Goal: Task Accomplishment & Management: Manage account settings

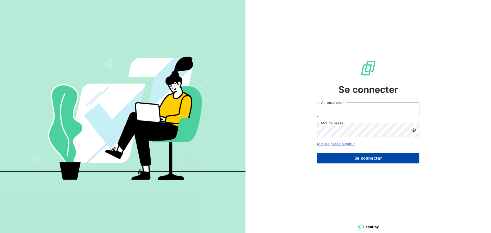
type input "[PERSON_NAME][EMAIL_ADDRESS][DOMAIN_NAME]"
click at [364, 158] on button "Se connecter" at bounding box center [368, 158] width 102 height 11
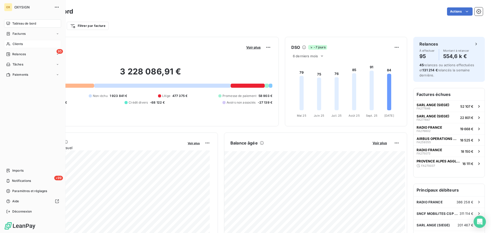
click at [17, 43] on span "Clients" at bounding box center [18, 44] width 10 height 5
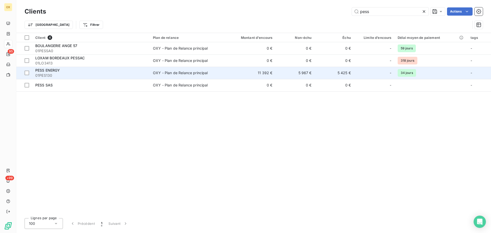
type input "pess"
click at [169, 69] on td "OXY - Plan de Relance principal" at bounding box center [186, 73] width 73 height 12
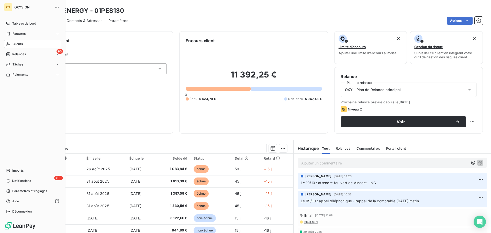
click at [15, 32] on span "Factures" at bounding box center [19, 33] width 13 height 5
click at [17, 42] on span "Factures" at bounding box center [18, 44] width 13 height 5
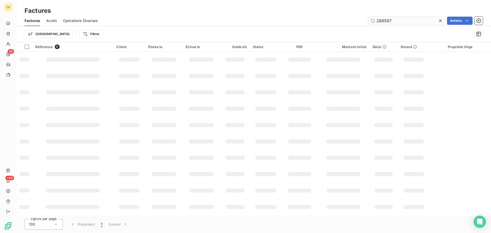
drag, startPoint x: 399, startPoint y: 21, endPoint x: 375, endPoint y: 22, distance: 23.8
click at [376, 22] on input "268567" at bounding box center [406, 21] width 77 height 8
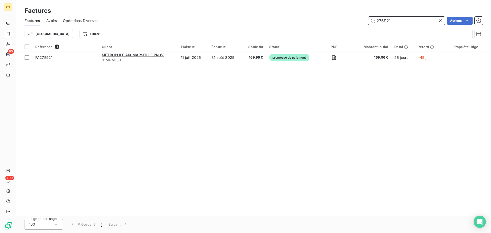
drag, startPoint x: 392, startPoint y: 21, endPoint x: 381, endPoint y: 20, distance: 11.0
click at [381, 20] on input "275921" at bounding box center [406, 21] width 77 height 8
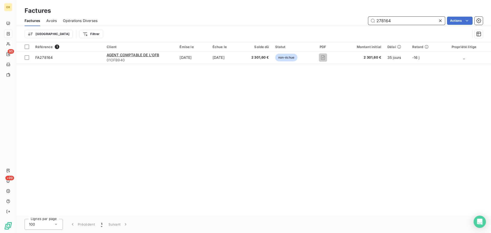
type input "278164"
click at [439, 21] on icon at bounding box center [439, 20] width 5 height 5
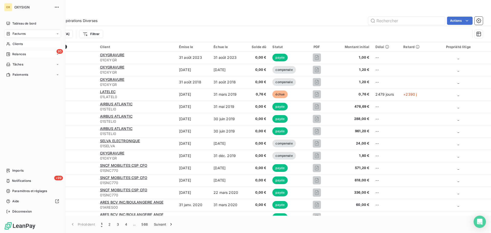
click at [17, 53] on span "Relances" at bounding box center [19, 54] width 14 height 5
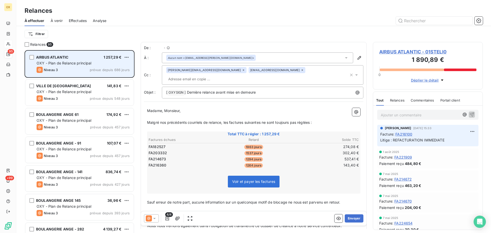
scroll to position [179, 106]
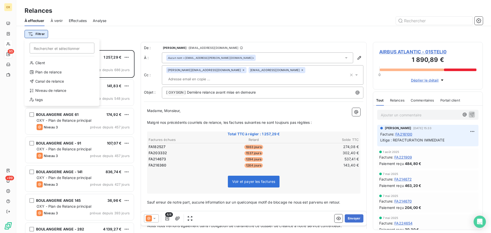
click at [36, 33] on html "OX 95 +99 Relances À effectuer À venir Effectuées Analyse Filtrer Rechercher et…" at bounding box center [245, 116] width 491 height 233
click at [52, 89] on div "Niveau de relance" at bounding box center [62, 90] width 71 height 8
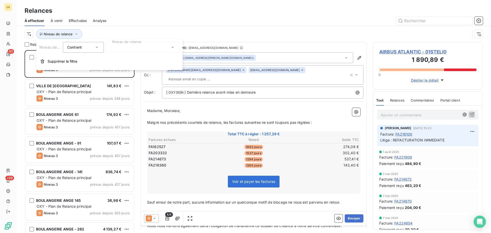
click at [121, 44] on div at bounding box center [143, 47] width 74 height 11
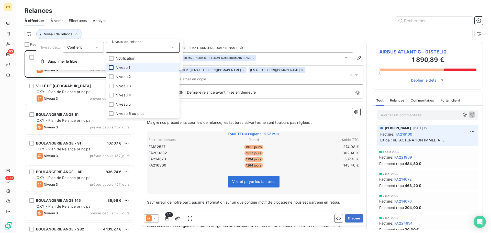
click at [111, 69] on div at bounding box center [111, 67] width 5 height 5
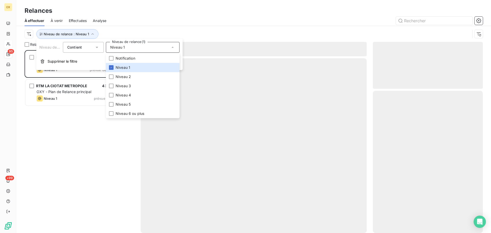
scroll to position [179, 106]
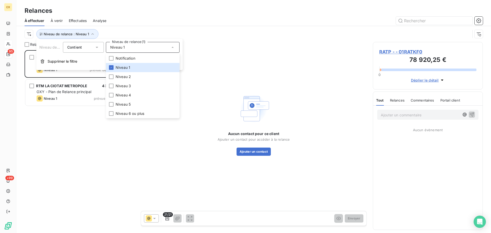
click at [145, 28] on div "Niveau de relance : Niveau 1" at bounding box center [254, 34] width 458 height 16
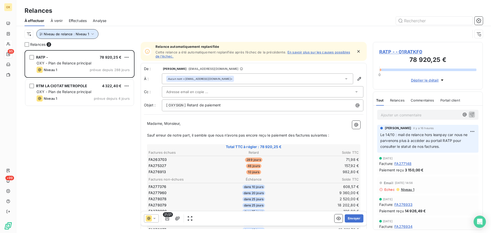
click at [89, 37] on button "Niveau de relance : Niveau 1" at bounding box center [67, 34] width 62 height 10
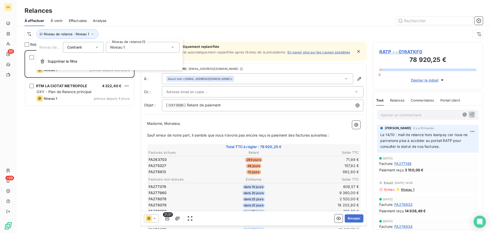
click at [126, 47] on div "Niveau 1" at bounding box center [143, 47] width 74 height 11
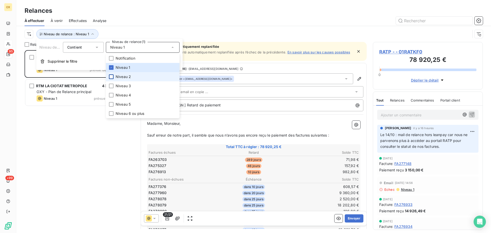
click at [111, 75] on div at bounding box center [111, 76] width 5 height 5
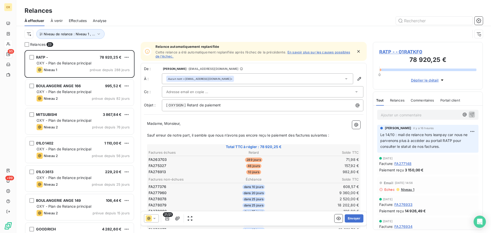
click at [146, 21] on div at bounding box center [297, 21] width 370 height 8
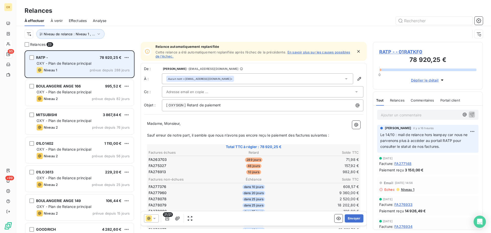
scroll to position [26, 0]
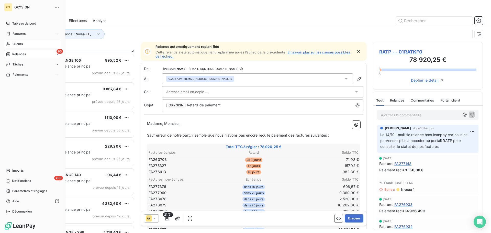
click at [12, 23] on span "Tableau de bord" at bounding box center [24, 23] width 24 height 5
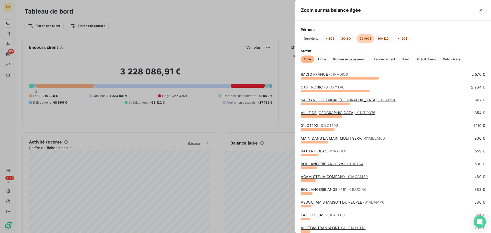
scroll to position [51, 0]
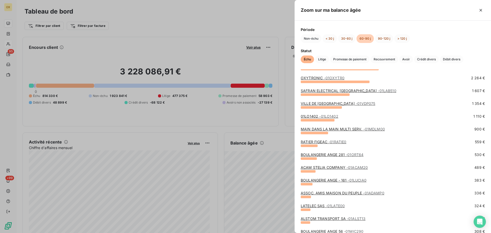
click at [323, 167] on link "ACAM STELIA COMPANY - 01ACAM20" at bounding box center [333, 167] width 67 height 4
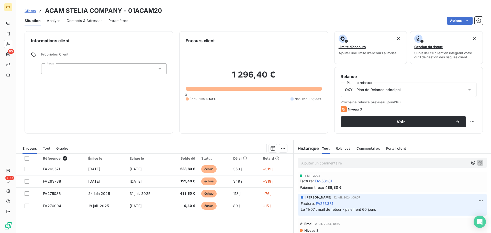
scroll to position [281, 0]
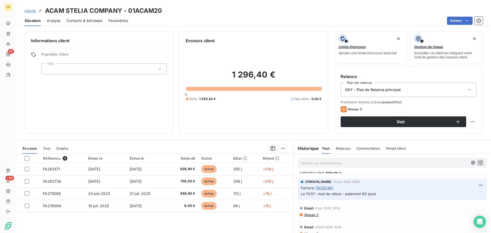
click at [310, 215] on span "Niveau 3" at bounding box center [311, 215] width 15 height 4
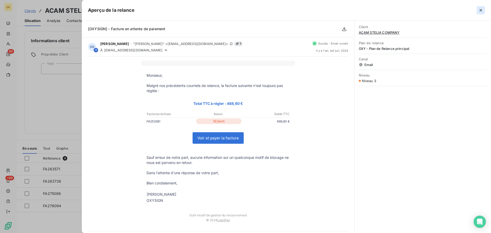
click at [480, 10] on icon "button" at bounding box center [480, 10] width 3 height 3
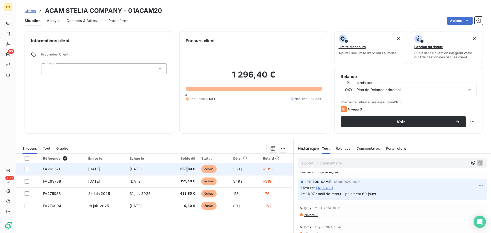
click at [188, 168] on span "638,80 €" at bounding box center [182, 168] width 26 height 5
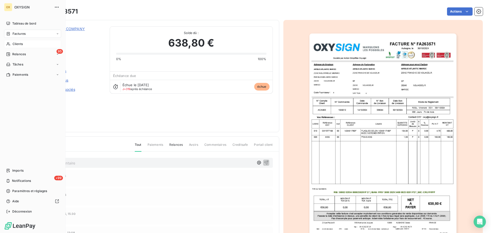
click at [21, 33] on span "Factures" at bounding box center [19, 33] width 13 height 5
click at [26, 43] on div "Factures" at bounding box center [35, 44] width 51 height 8
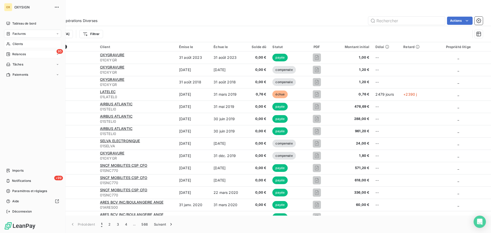
click at [16, 53] on span "Relances" at bounding box center [19, 54] width 14 height 5
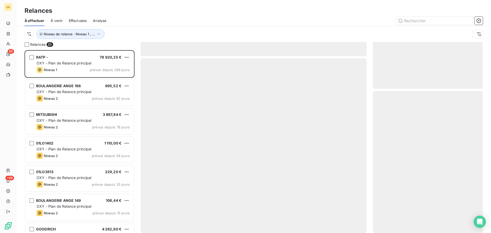
scroll to position [179, 106]
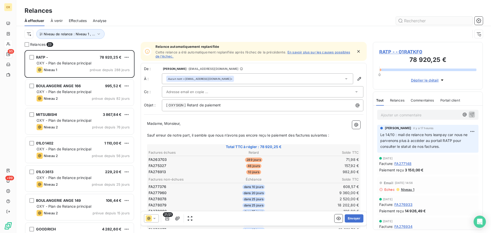
click at [414, 20] on input "text" at bounding box center [434, 21] width 77 height 8
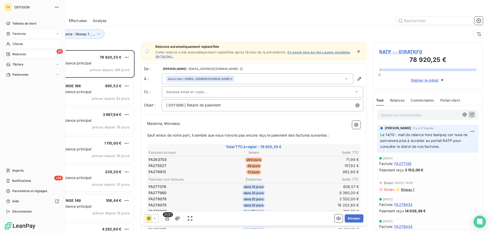
click at [14, 33] on span "Factures" at bounding box center [19, 33] width 13 height 5
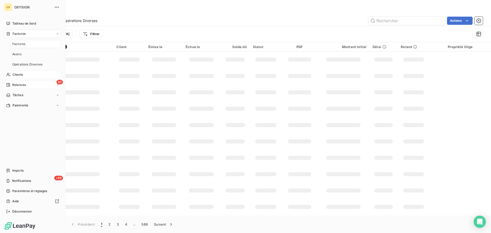
click at [23, 45] on span "Factures" at bounding box center [18, 44] width 13 height 5
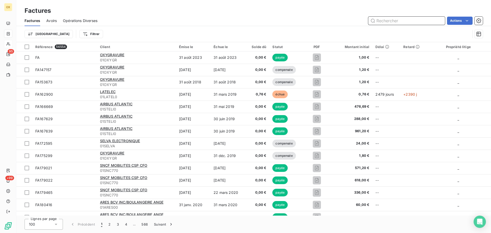
click at [399, 22] on input "text" at bounding box center [406, 21] width 77 height 8
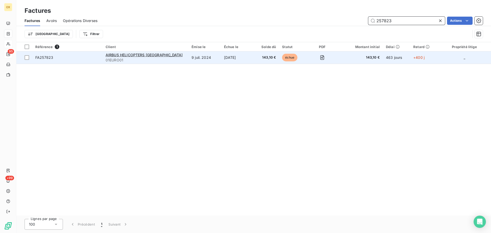
type input "257823"
click at [49, 58] on span "FA257823" at bounding box center [44, 57] width 18 height 4
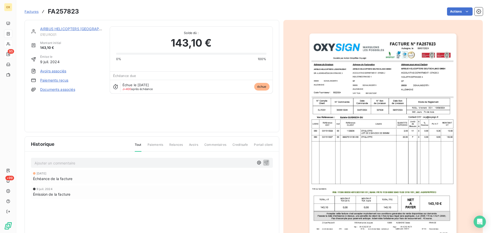
click at [85, 29] on link "AIRBUS HELICOPTERS [GEOGRAPHIC_DATA]" at bounding box center [78, 29] width 77 height 4
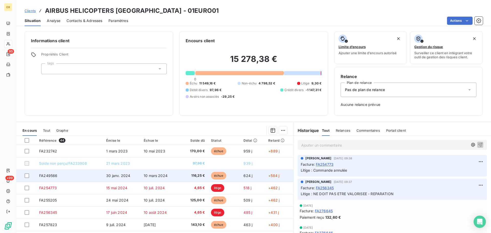
scroll to position [26, 0]
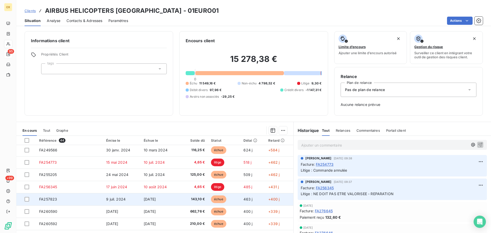
click at [116, 199] on span "9 juil. 2024" at bounding box center [115, 199] width 19 height 4
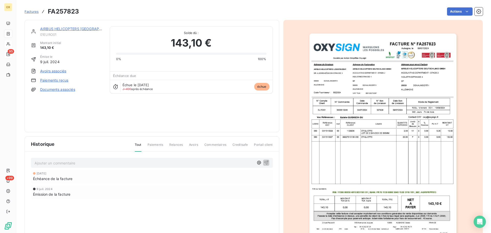
click at [448, 12] on html "OX 95 +99 Factures FA257823 Actions AIRBUS HELICOPTERS [GEOGRAPHIC_DATA] 01EURO…" at bounding box center [245, 116] width 491 height 233
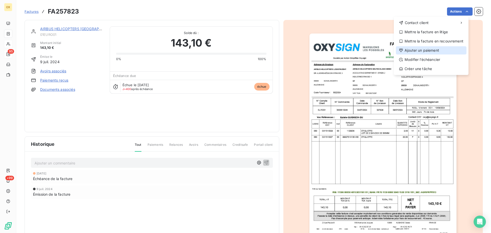
click at [432, 50] on div "Ajouter un paiement" at bounding box center [431, 50] width 71 height 8
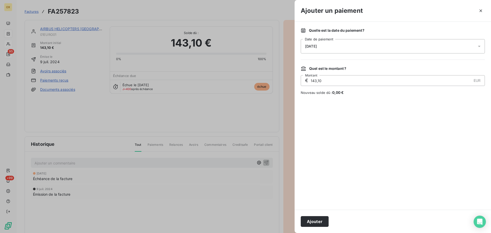
click at [328, 49] on div "[DATE]" at bounding box center [392, 46] width 184 height 14
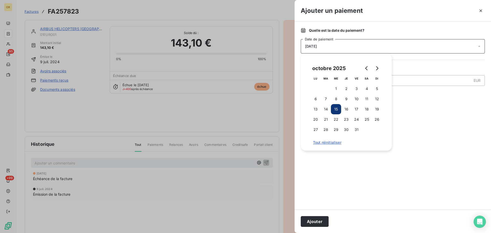
click at [384, 28] on div "Quelle est la date du paiement ?" at bounding box center [392, 30] width 184 height 5
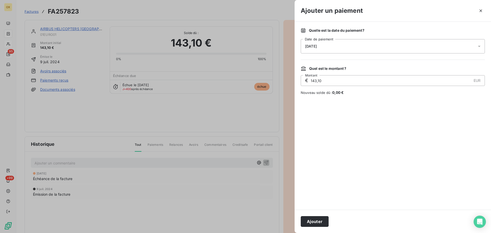
click at [380, 46] on div "[DATE]" at bounding box center [392, 46] width 184 height 14
click at [376, 32] on div "Quelle est la date du paiement ?" at bounding box center [392, 30] width 184 height 5
click at [481, 10] on icon "button" at bounding box center [480, 10] width 3 height 3
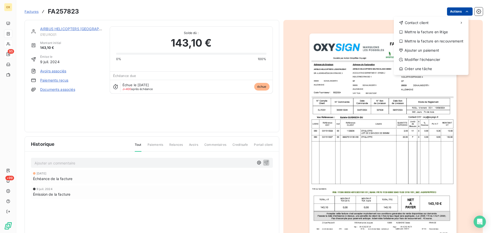
click at [450, 12] on html "OX 95 +99 Factures FA257823 Actions Contact client Mettre la facture en litige …" at bounding box center [245, 116] width 491 height 233
click at [417, 32] on div "Mettre la facture en litige" at bounding box center [431, 32] width 71 height 8
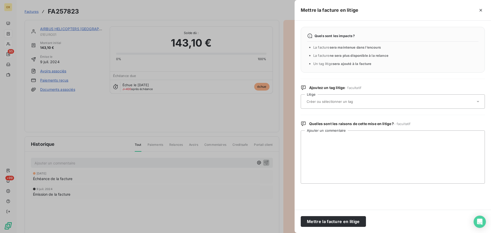
click at [326, 100] on input "text" at bounding box center [343, 101] width 74 height 5
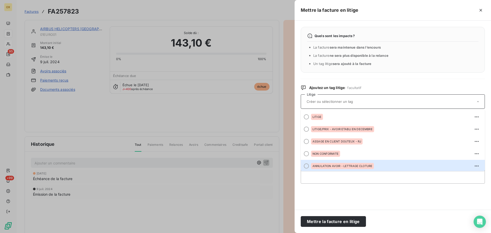
drag, startPoint x: 306, startPoint y: 166, endPoint x: 308, endPoint y: 165, distance: 2.6
click at [305, 166] on div at bounding box center [306, 165] width 5 height 5
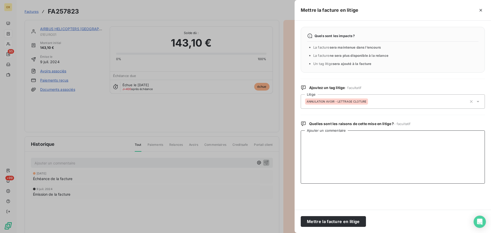
click at [326, 166] on textarea "Ajouter un commentaire" at bounding box center [392, 156] width 184 height 53
type textarea "REFACTURATION IMMEDIATE"
click at [332, 224] on button "Mettre la facture en litige" at bounding box center [332, 221] width 65 height 11
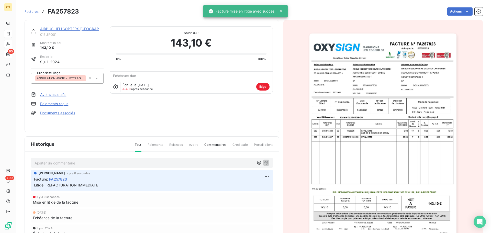
click at [77, 29] on link "AIRBUS HELICOPTERS [GEOGRAPHIC_DATA]" at bounding box center [78, 29] width 77 height 4
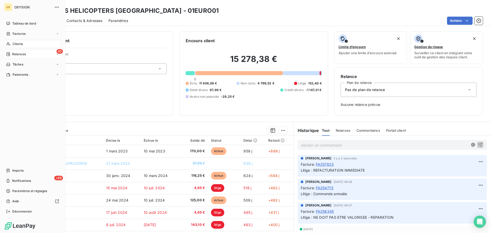
click at [22, 44] on span "Clients" at bounding box center [18, 44] width 10 height 5
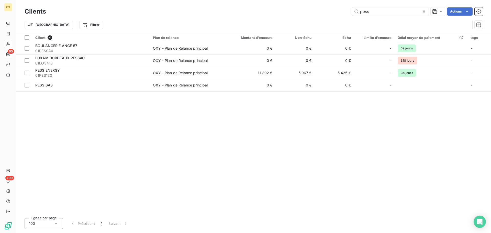
drag, startPoint x: 381, startPoint y: 11, endPoint x: 347, endPoint y: 8, distance: 34.9
click at [347, 8] on div "pess Actions" at bounding box center [267, 11] width 430 height 8
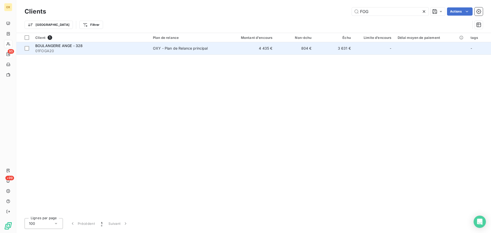
type input "FOG"
click at [72, 50] on span "01FOGA20" at bounding box center [90, 50] width 111 height 5
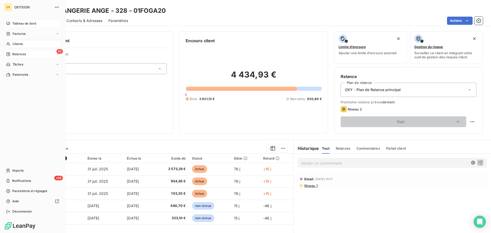
click at [12, 24] on div "Tableau de bord" at bounding box center [32, 23] width 57 height 8
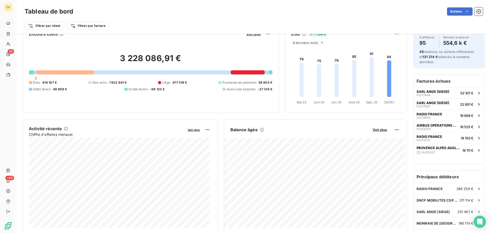
scroll to position [26, 0]
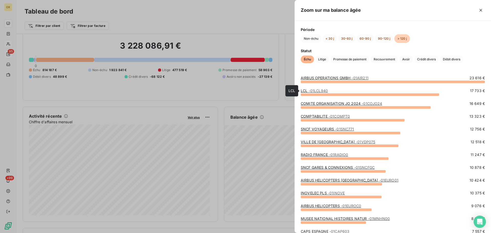
click at [303, 90] on link "LCL - 01LCL940" at bounding box center [313, 90] width 27 height 4
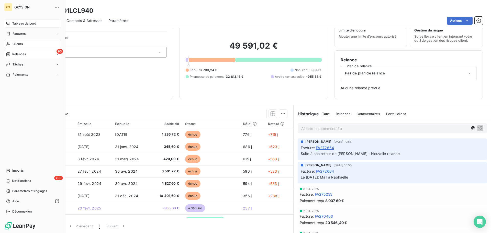
click at [14, 21] on span "Tableau de bord" at bounding box center [24, 23] width 24 height 5
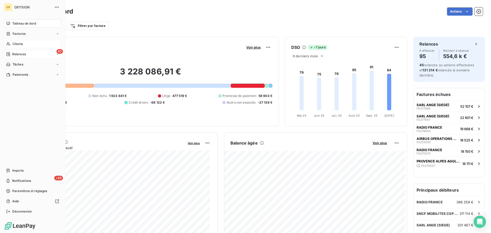
click at [20, 43] on span "Clients" at bounding box center [18, 44] width 10 height 5
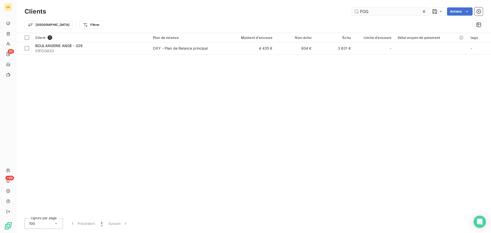
drag, startPoint x: 373, startPoint y: 15, endPoint x: 357, endPoint y: 10, distance: 16.8
click at [357, 10] on div "Clients FOG Actions" at bounding box center [254, 11] width 458 height 11
click at [420, 12] on input "FOG" at bounding box center [390, 11] width 77 height 8
click at [422, 10] on icon at bounding box center [423, 11] width 5 height 5
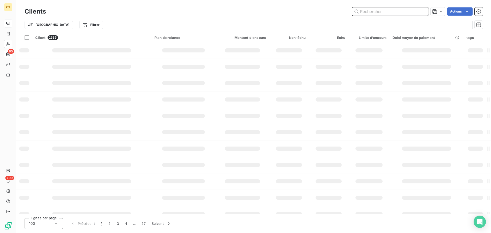
click at [365, 11] on input "text" at bounding box center [390, 11] width 77 height 8
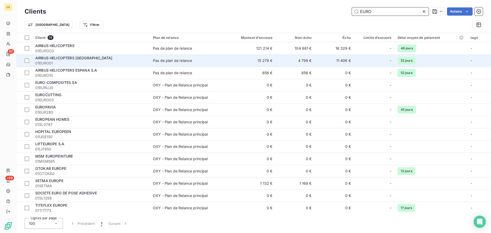
type input "EURO"
click at [157, 60] on div "Pas de plan de relance" at bounding box center [172, 60] width 39 height 5
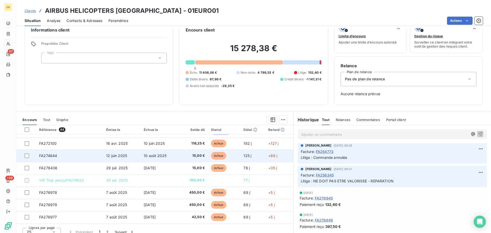
scroll to position [17, 0]
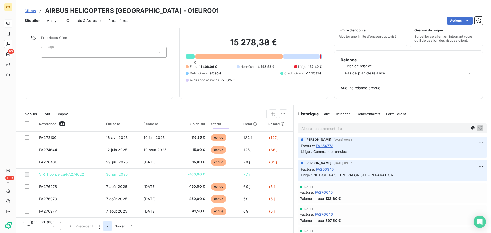
click at [108, 227] on button "2" at bounding box center [107, 225] width 8 height 11
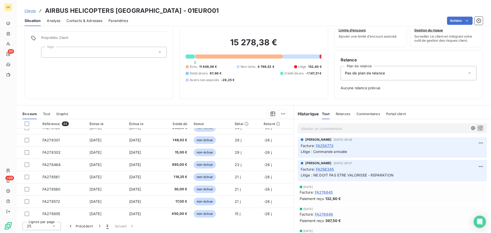
scroll to position [144, 0]
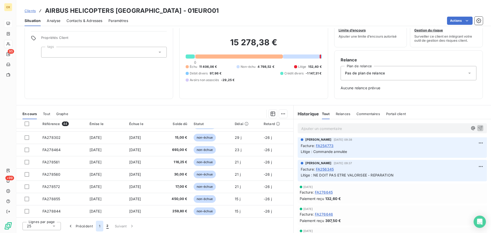
click at [98, 225] on button "1" at bounding box center [99, 225] width 7 height 11
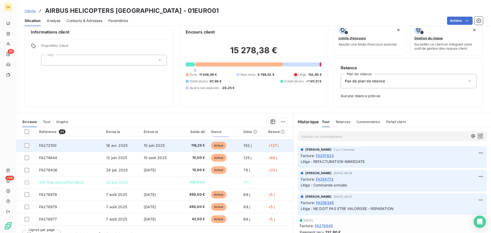
scroll to position [17, 0]
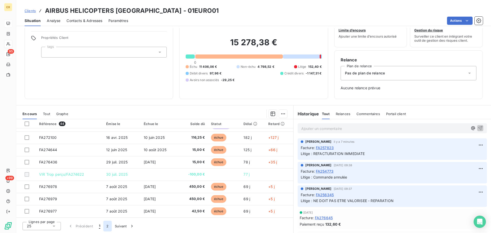
click at [109, 226] on button "2" at bounding box center [107, 225] width 8 height 11
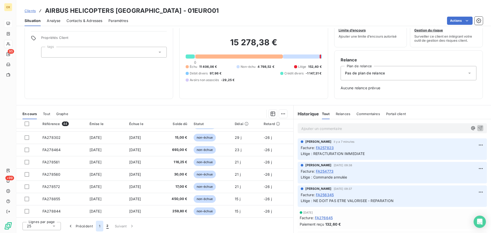
click at [97, 226] on button "1" at bounding box center [99, 225] width 7 height 11
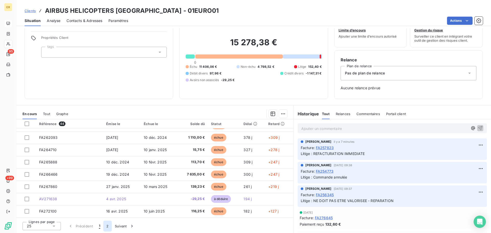
click at [107, 224] on button "2" at bounding box center [107, 225] width 8 height 11
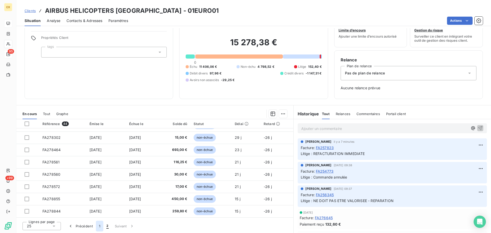
click at [99, 224] on button "1" at bounding box center [99, 225] width 7 height 11
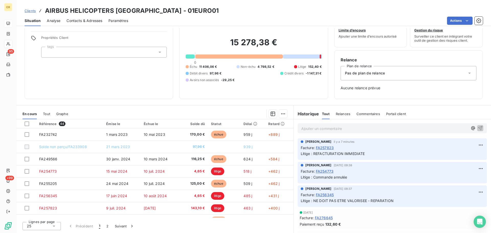
scroll to position [0, 0]
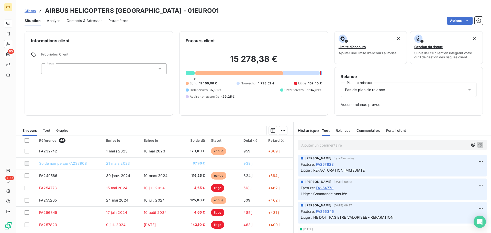
click at [473, 123] on div "Historique Tout Relances Commentaires Portail client Tout Relances Commentaires…" at bounding box center [391, 129] width 197 height 14
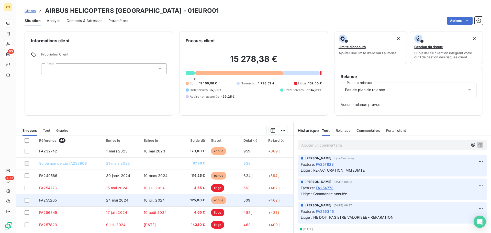
click at [167, 199] on td "10 juil. 2024" at bounding box center [159, 200] width 37 height 12
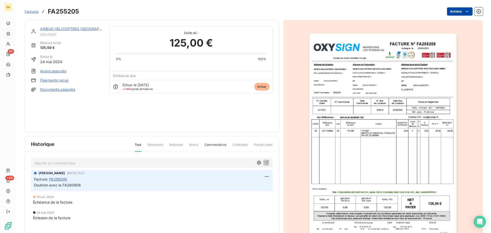
click at [446, 13] on html "OX 95 +99 Factures FA255205 Actions AIRBUS HELICOPTERS [GEOGRAPHIC_DATA] 01EURO…" at bounding box center [245, 116] width 491 height 233
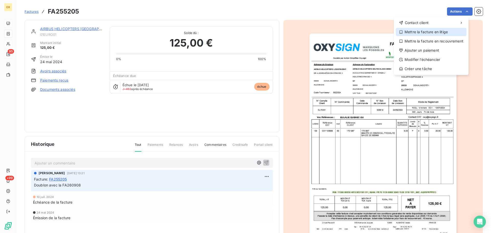
click at [429, 32] on div "Mettre la facture en litige" at bounding box center [431, 32] width 71 height 8
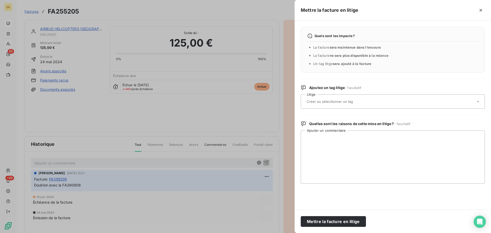
click at [318, 101] on input "text" at bounding box center [343, 101] width 74 height 5
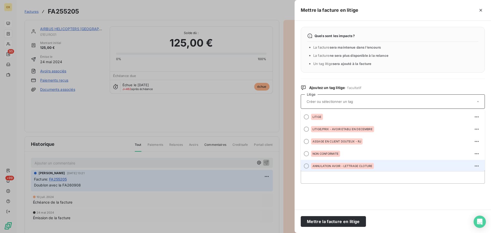
click at [307, 166] on div at bounding box center [306, 165] width 5 height 5
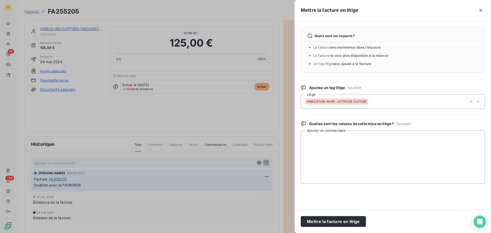
drag, startPoint x: 338, startPoint y: 222, endPoint x: 347, endPoint y: 207, distance: 17.5
click at [338, 222] on button "Mettre la facture en litige" at bounding box center [332, 221] width 65 height 11
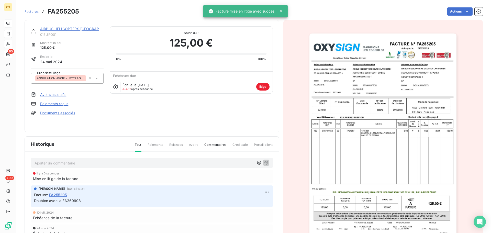
click at [83, 30] on link "AIRBUS HELICOPTERS [GEOGRAPHIC_DATA]" at bounding box center [78, 29] width 77 height 4
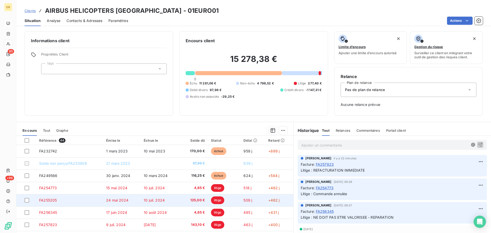
click at [221, 201] on span "litige" at bounding box center [217, 200] width 13 height 8
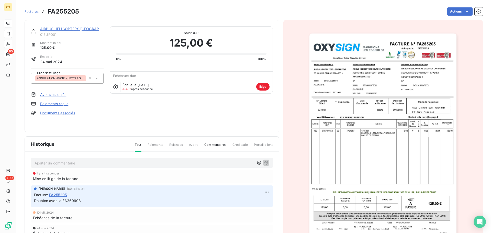
click at [75, 162] on p "Ajouter un commentaire ﻿" at bounding box center [143, 163] width 219 height 6
click at [77, 27] on link "AIRBUS HELICOPTERS [GEOGRAPHIC_DATA]" at bounding box center [78, 29] width 77 height 4
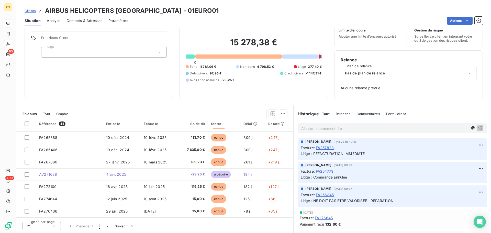
scroll to position [218, 0]
click at [105, 225] on button "2" at bounding box center [107, 225] width 8 height 11
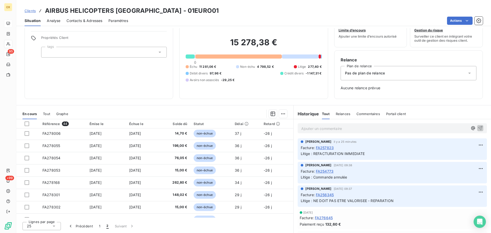
scroll to position [144, 0]
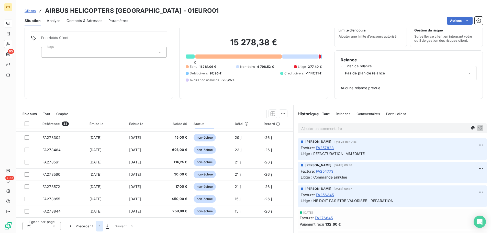
click at [100, 226] on button "1" at bounding box center [99, 225] width 7 height 11
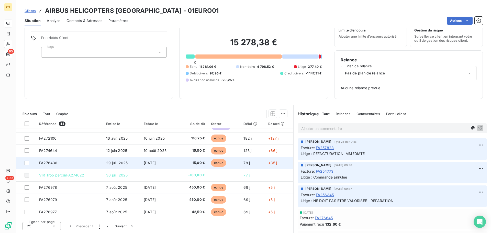
scroll to position [218, 0]
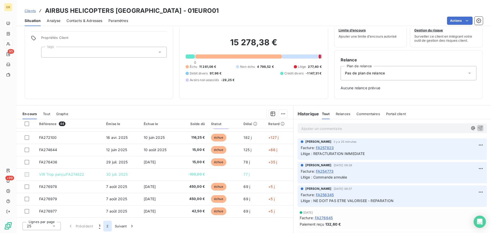
click at [106, 226] on button "2" at bounding box center [107, 225] width 8 height 11
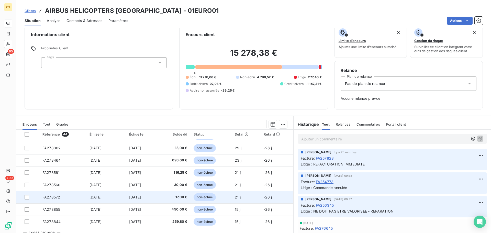
scroll to position [17, 0]
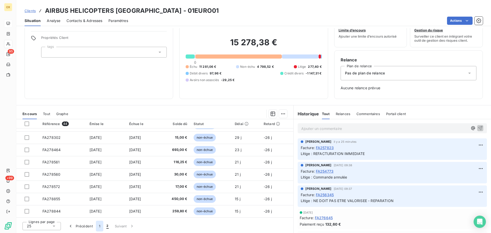
click at [101, 224] on button "1" at bounding box center [99, 225] width 7 height 11
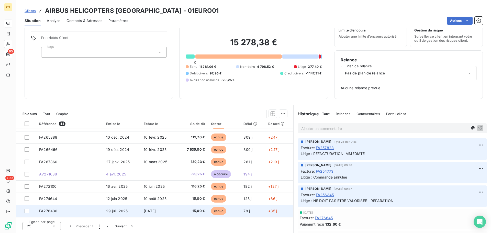
scroll to position [0, 0]
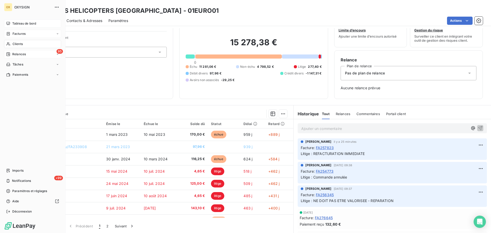
click at [13, 32] on span "Factures" at bounding box center [19, 33] width 13 height 5
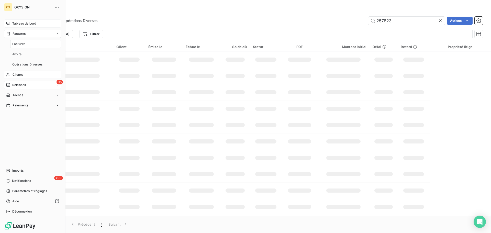
click at [27, 44] on div "Factures" at bounding box center [35, 44] width 51 height 8
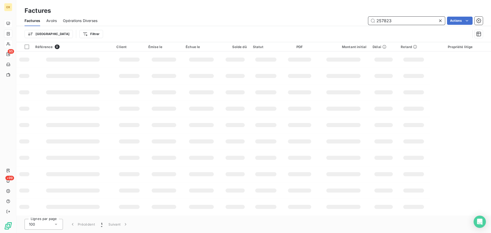
drag, startPoint x: 404, startPoint y: 18, endPoint x: 347, endPoint y: 23, distance: 57.4
click at [347, 23] on div "257823 Actions" at bounding box center [292, 21] width 379 height 8
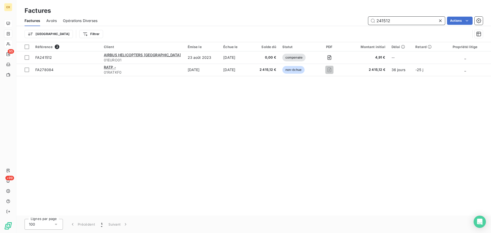
drag, startPoint x: 406, startPoint y: 21, endPoint x: 381, endPoint y: 18, distance: 24.4
click at [381, 18] on input "241512" at bounding box center [406, 21] width 77 height 8
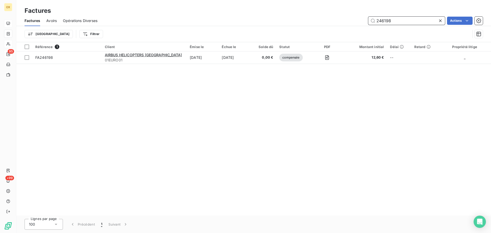
drag, startPoint x: 393, startPoint y: 20, endPoint x: 381, endPoint y: 19, distance: 12.4
click at [381, 19] on input "246198" at bounding box center [406, 21] width 77 height 8
drag, startPoint x: 406, startPoint y: 20, endPoint x: 379, endPoint y: 21, distance: 27.1
click at [379, 21] on input "249566" at bounding box center [406, 21] width 77 height 8
drag, startPoint x: 399, startPoint y: 20, endPoint x: 381, endPoint y: 22, distance: 17.2
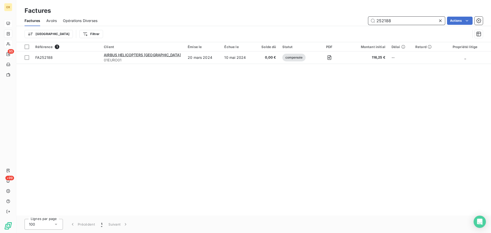
click at [381, 22] on input "252188" at bounding box center [406, 21] width 77 height 8
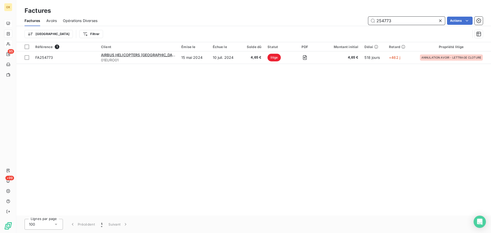
drag, startPoint x: 402, startPoint y: 21, endPoint x: 381, endPoint y: 19, distance: 21.0
click at [381, 19] on input "254773" at bounding box center [406, 21] width 77 height 8
drag, startPoint x: 393, startPoint y: 20, endPoint x: 381, endPoint y: 20, distance: 12.3
click at [381, 20] on input "256345" at bounding box center [406, 21] width 77 height 8
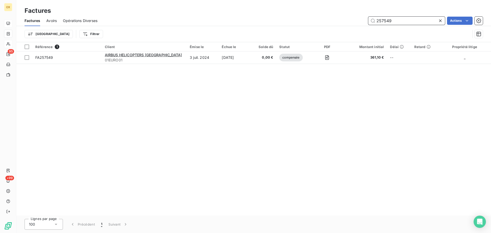
drag, startPoint x: 394, startPoint y: 19, endPoint x: 382, endPoint y: 18, distance: 11.3
click at [382, 18] on input "257549" at bounding box center [406, 21] width 77 height 8
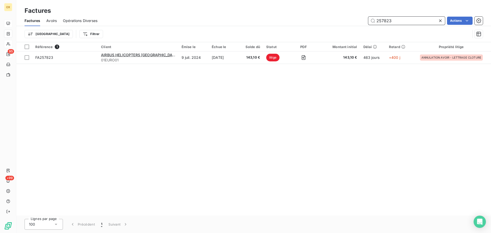
drag, startPoint x: 393, startPoint y: 19, endPoint x: 379, endPoint y: 21, distance: 14.1
click at [379, 21] on input "257823" at bounding box center [406, 21] width 77 height 8
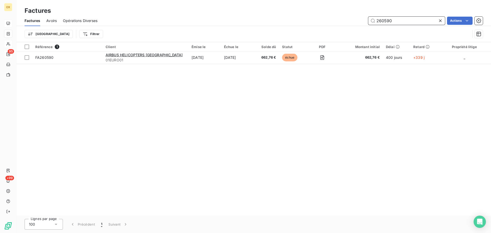
drag, startPoint x: 398, startPoint y: 21, endPoint x: 382, endPoint y: 22, distance: 15.6
click at [382, 22] on input "260590" at bounding box center [406, 21] width 77 height 8
click at [414, 19] on input "260803" at bounding box center [406, 21] width 77 height 8
type input "260804"
drag, startPoint x: 393, startPoint y: 20, endPoint x: 383, endPoint y: 21, distance: 9.3
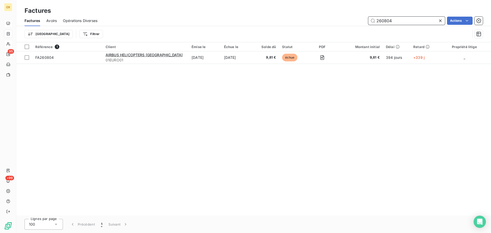
click at [383, 21] on input "260804" at bounding box center [406, 21] width 77 height 8
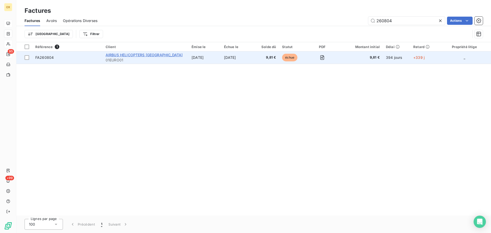
click at [127, 54] on span "AIRBUS HELICOPTERS [GEOGRAPHIC_DATA]" at bounding box center [144, 55] width 77 height 4
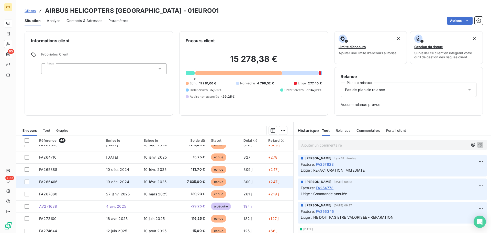
scroll to position [128, 0]
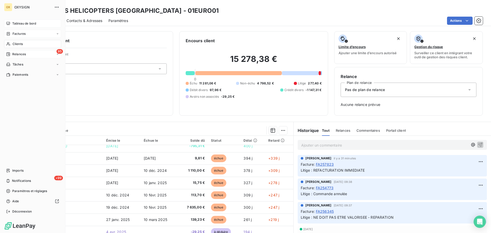
click at [14, 33] on span "Factures" at bounding box center [19, 33] width 13 height 5
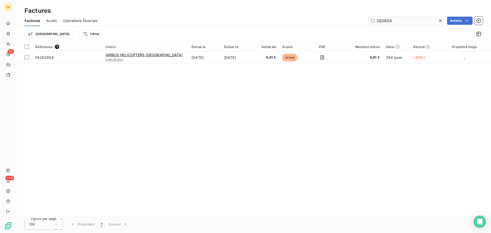
drag, startPoint x: 394, startPoint y: 20, endPoint x: 381, endPoint y: 19, distance: 12.9
click at [381, 19] on input "260804" at bounding box center [406, 21] width 77 height 8
drag, startPoint x: 393, startPoint y: 20, endPoint x: 382, endPoint y: 20, distance: 11.0
click at [382, 20] on input "262122" at bounding box center [406, 21] width 77 height 8
type input "263259"
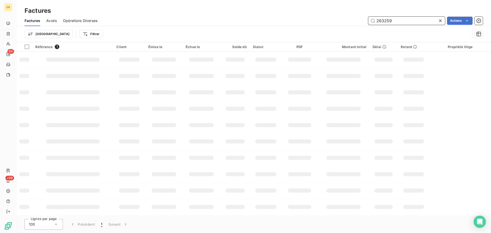
drag, startPoint x: 400, startPoint y: 21, endPoint x: 366, endPoint y: 23, distance: 34.0
click at [366, 23] on div "263259 Actions" at bounding box center [292, 21] width 379 height 8
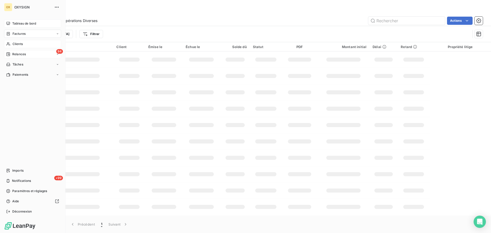
click at [15, 43] on span "Clients" at bounding box center [18, 44] width 10 height 5
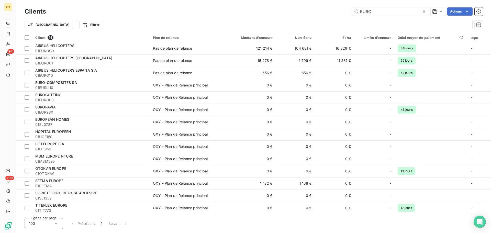
drag, startPoint x: 382, startPoint y: 13, endPoint x: 330, endPoint y: 8, distance: 52.1
click at [330, 8] on div "EURO Actions" at bounding box center [267, 11] width 430 height 8
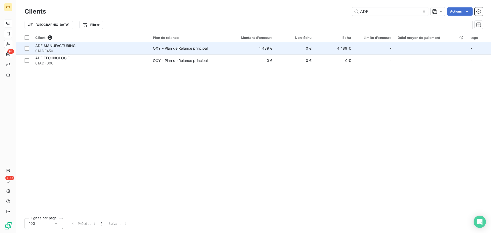
type input "ADF"
click at [97, 46] on div "ADF MANUFACTURING" at bounding box center [90, 45] width 111 height 5
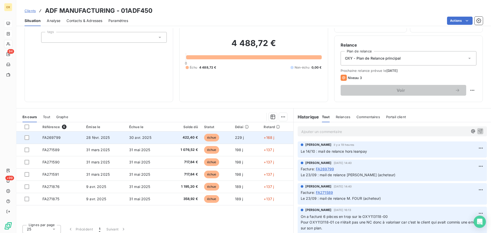
scroll to position [34, 0]
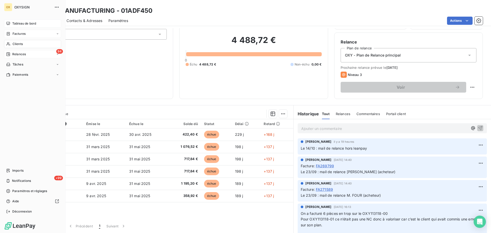
click at [14, 32] on span "Factures" at bounding box center [19, 33] width 13 height 5
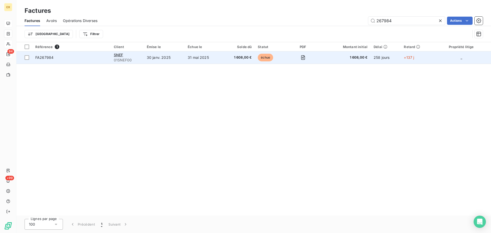
type input "267984"
click at [52, 57] on span "FA267984" at bounding box center [44, 57] width 18 height 4
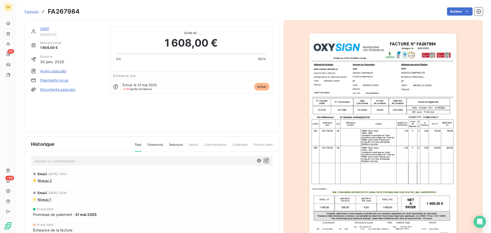
scroll to position [3, 0]
click at [45, 29] on link "SNEF" at bounding box center [44, 29] width 9 height 4
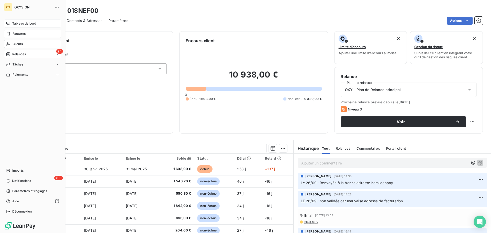
click at [19, 53] on span "Relances" at bounding box center [19, 54] width 14 height 5
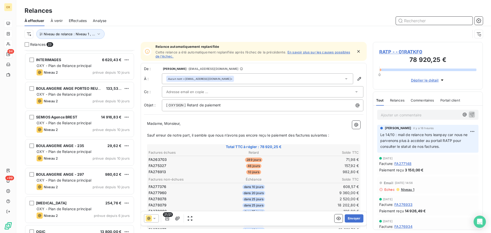
scroll to position [256, 0]
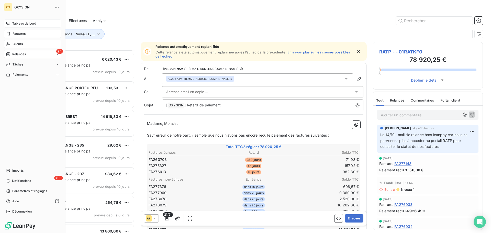
click at [17, 43] on span "Clients" at bounding box center [18, 44] width 10 height 5
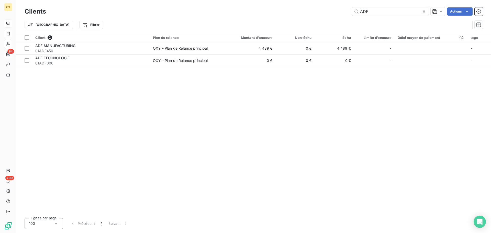
drag, startPoint x: 379, startPoint y: 11, endPoint x: 349, endPoint y: 7, distance: 30.5
click at [349, 7] on div "Clients ADF Actions" at bounding box center [254, 11] width 458 height 11
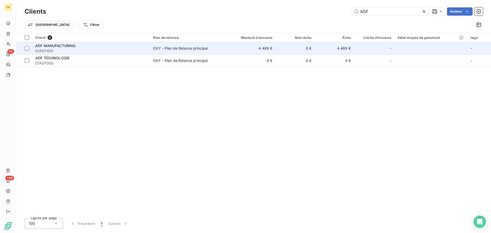
click at [84, 50] on span "01ADF450" at bounding box center [90, 50] width 111 height 5
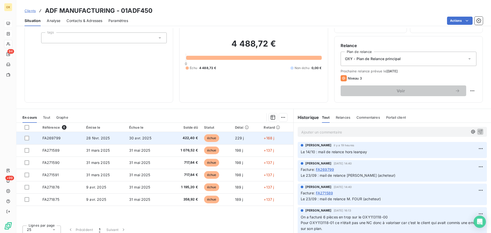
scroll to position [34, 0]
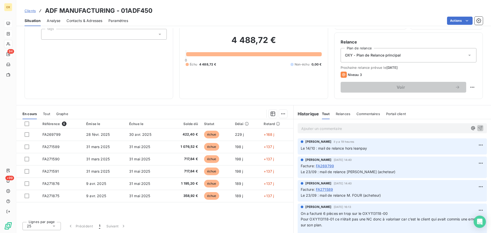
click at [305, 126] on p "Ajouter un commentaire ﻿" at bounding box center [384, 128] width 167 height 6
drag, startPoint x: 362, startPoint y: 128, endPoint x: 357, endPoint y: 129, distance: 5.7
click at [356, 129] on p "Le 15/10 : retour de M. FOUR -" at bounding box center [384, 128] width 167 height 6
click at [478, 126] on icon "button" at bounding box center [480, 128] width 4 height 4
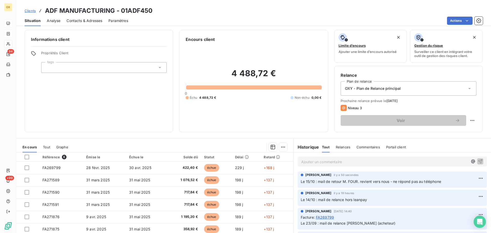
scroll to position [0, 0]
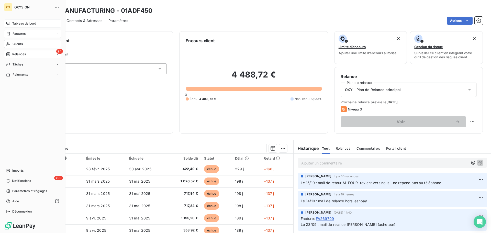
click at [13, 54] on span "Relances" at bounding box center [19, 54] width 14 height 5
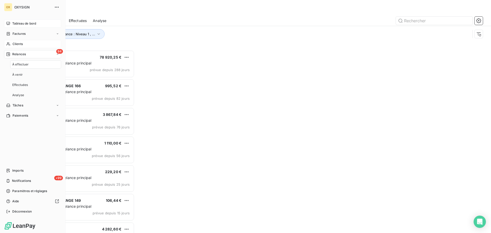
scroll to position [179, 106]
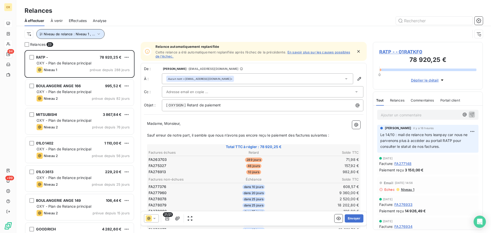
drag, startPoint x: 81, startPoint y: 37, endPoint x: 72, endPoint y: 29, distance: 12.0
click at [79, 35] on button "Niveau de relance : Niveau 1 , ..." at bounding box center [70, 34] width 68 height 10
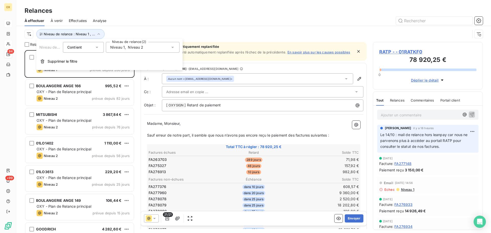
click at [130, 50] on div "Niveau 1 , Niveau 2" at bounding box center [126, 47] width 33 height 5
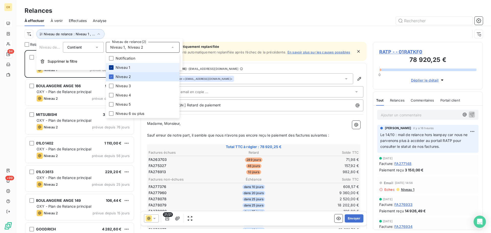
click at [110, 67] on icon at bounding box center [111, 67] width 3 height 3
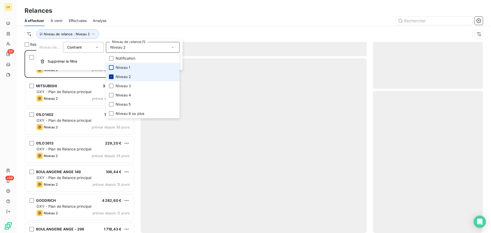
scroll to position [179, 106]
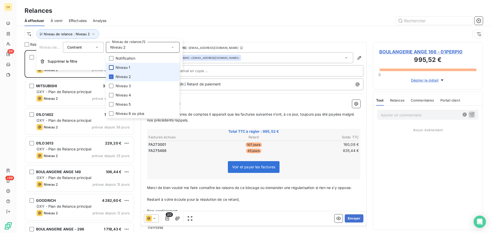
click at [112, 76] on icon at bounding box center [111, 76] width 3 height 3
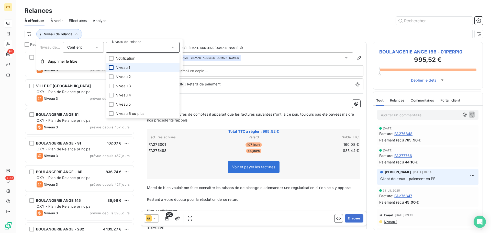
click at [123, 30] on div "Niveau de relance" at bounding box center [247, 34] width 445 height 10
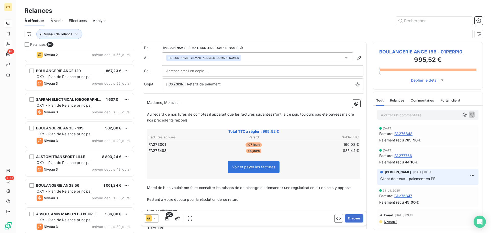
scroll to position [971, 0]
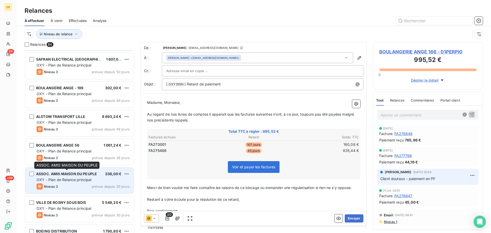
click at [78, 171] on div "ASSOC. AMIS MAISON DU PEUPLE 336,00 € OXY - Plan de Relance principal Niveau 3 …" at bounding box center [79, 180] width 108 height 26
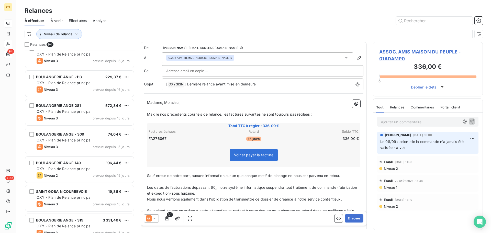
scroll to position [1303, 0]
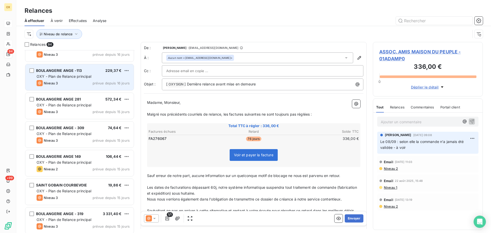
click at [73, 88] on div "BOULANGERIE ANGE -113 229,37 € OXY - Plan de Relance principal Niveau 3 prévue …" at bounding box center [79, 77] width 108 height 26
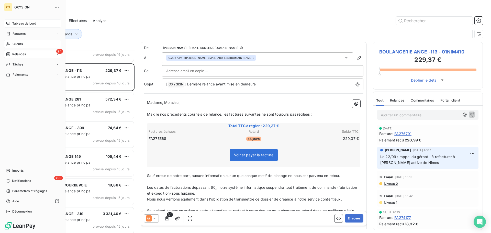
click at [15, 31] on span "Factures" at bounding box center [19, 33] width 13 height 5
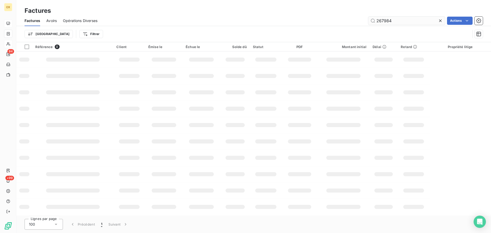
drag, startPoint x: 399, startPoint y: 20, endPoint x: 370, endPoint y: 18, distance: 29.5
click at [371, 19] on input "267984" at bounding box center [406, 21] width 77 height 8
type input "277131"
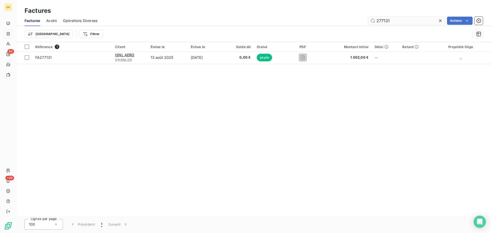
click at [440, 21] on icon at bounding box center [440, 20] width 3 height 3
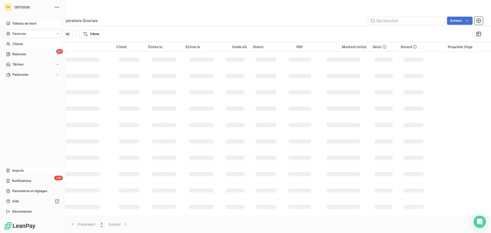
click at [22, 170] on span "Imports" at bounding box center [17, 170] width 11 height 5
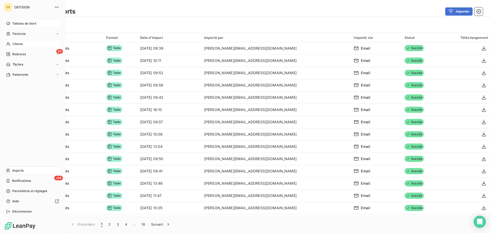
click at [16, 22] on span "Tableau de bord" at bounding box center [24, 23] width 24 height 5
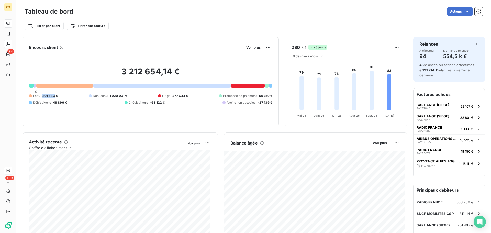
drag, startPoint x: 54, startPoint y: 95, endPoint x: 44, endPoint y: 96, distance: 10.3
click at [43, 96] on span "801 683 €" at bounding box center [49, 96] width 15 height 5
copy span "801 683"
click at [290, 22] on div "Filtrer par client Filtrer par facture" at bounding box center [254, 26] width 458 height 10
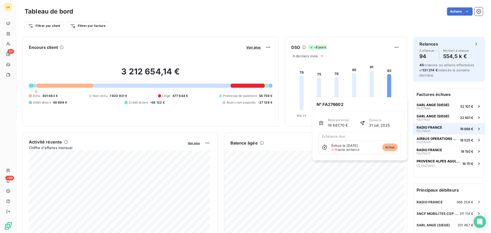
click at [438, 129] on button "RADIO FRANCE FA276602 19 668 €" at bounding box center [448, 128] width 71 height 11
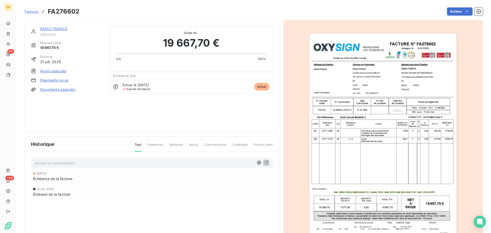
click at [57, 28] on link "RADIO FRANCE" at bounding box center [53, 29] width 27 height 4
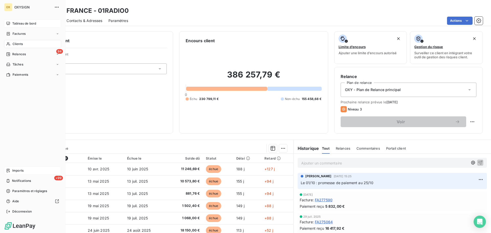
click at [15, 24] on span "Tableau de bord" at bounding box center [24, 23] width 24 height 5
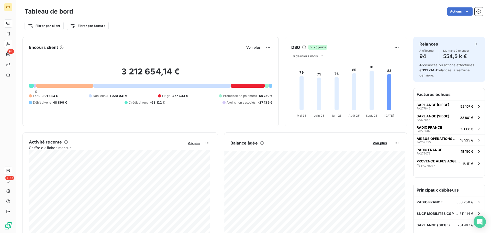
click at [397, 23] on div "Filtrer par client Filtrer par facture" at bounding box center [254, 26] width 458 height 10
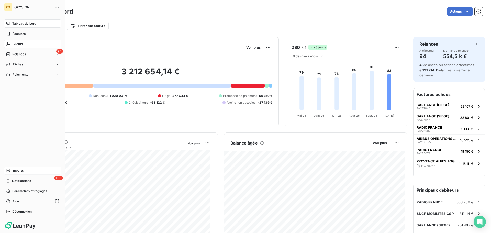
click at [16, 43] on span "Clients" at bounding box center [18, 44] width 10 height 5
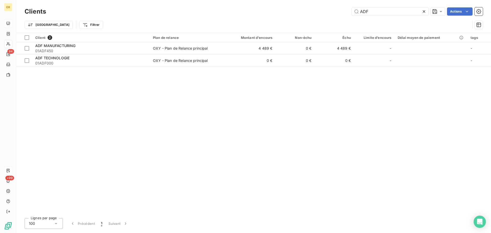
drag, startPoint x: 371, startPoint y: 13, endPoint x: 346, endPoint y: 5, distance: 25.6
click at [346, 5] on div "Clients ADF Actions Trier Filtrer" at bounding box center [253, 16] width 474 height 33
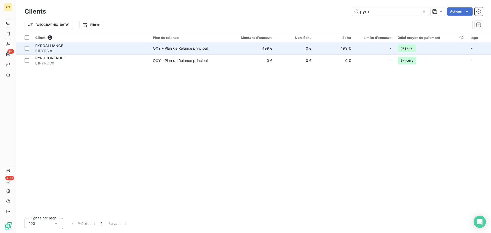
type input "pyro"
click at [98, 48] on div "PYROALLIANCE" at bounding box center [90, 45] width 111 height 5
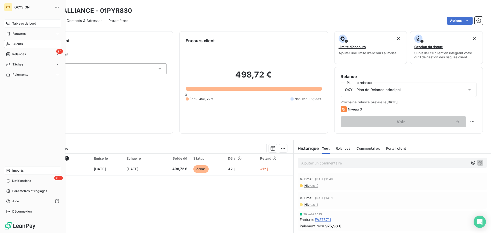
click at [22, 44] on span "Clients" at bounding box center [18, 44] width 10 height 5
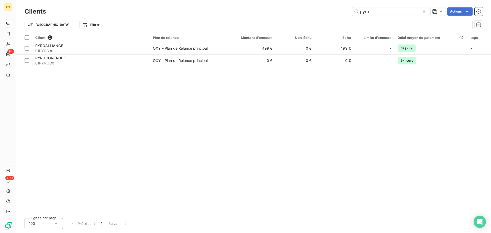
drag, startPoint x: 371, startPoint y: 10, endPoint x: 344, endPoint y: 10, distance: 27.1
click at [344, 10] on div "pyro Actions" at bounding box center [267, 11] width 430 height 8
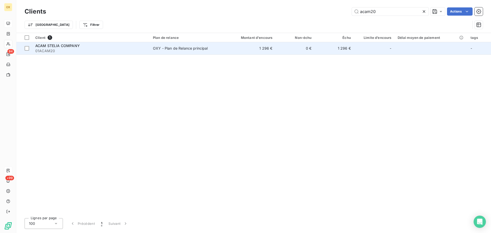
type input "acam20"
click at [53, 51] on span "01ACAM20" at bounding box center [90, 50] width 111 height 5
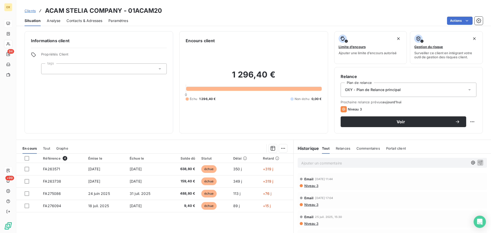
click at [83, 20] on span "Contacts & Adresses" at bounding box center [84, 20] width 36 height 5
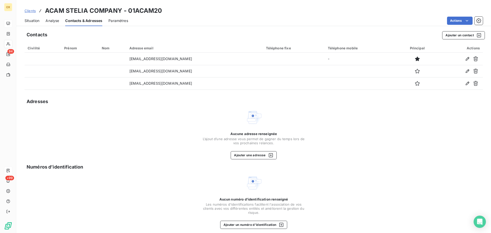
click at [36, 20] on span "Situation" at bounding box center [32, 20] width 15 height 5
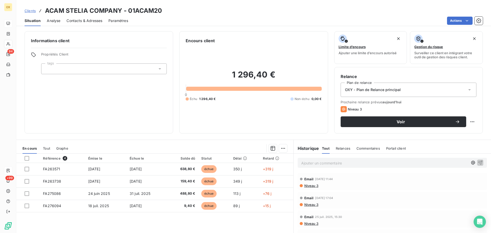
scroll to position [26, 0]
click at [86, 20] on span "Contacts & Adresses" at bounding box center [84, 20] width 36 height 5
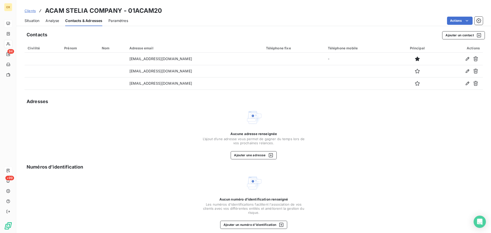
drag, startPoint x: 26, startPoint y: 21, endPoint x: 45, endPoint y: 17, distance: 19.6
click at [26, 21] on span "Situation" at bounding box center [32, 20] width 15 height 5
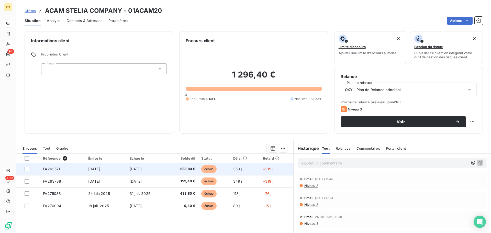
click at [209, 171] on span "échue" at bounding box center [208, 169] width 15 height 8
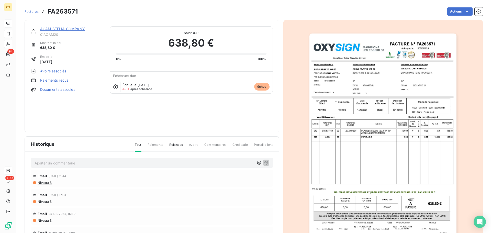
click at [61, 28] on link "ACAM STELIA COMPANY" at bounding box center [62, 29] width 45 height 4
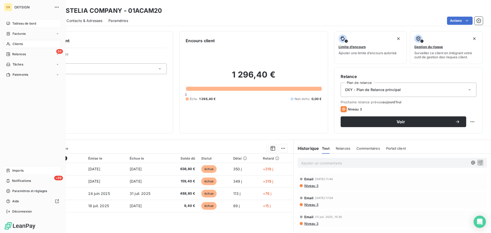
click at [15, 42] on span "Clients" at bounding box center [18, 44] width 10 height 5
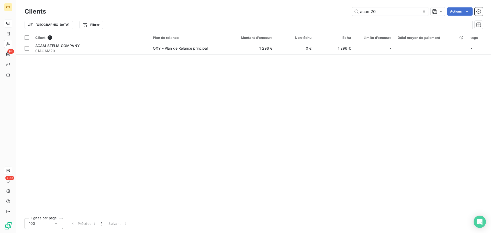
drag, startPoint x: 394, startPoint y: 14, endPoint x: 353, endPoint y: 5, distance: 42.3
click at [353, 5] on div "Clients acam20 Actions Trier Filtrer" at bounding box center [253, 16] width 474 height 33
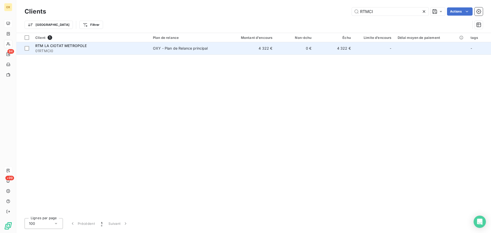
type input "RTMCI"
click at [79, 46] on span "RTM LA CIOTAT METROPOLE" at bounding box center [60, 45] width 51 height 4
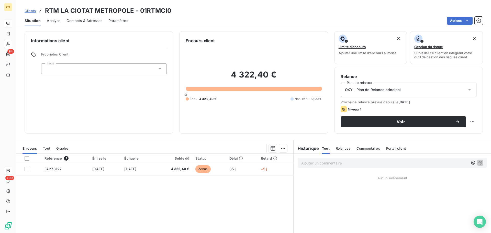
click at [95, 21] on span "Contacts & Adresses" at bounding box center [84, 20] width 36 height 5
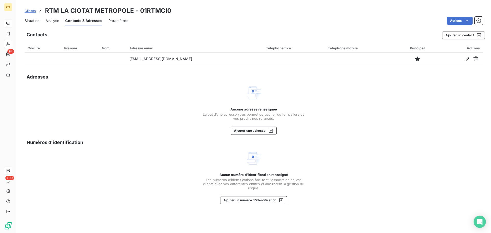
click at [36, 21] on span "Situation" at bounding box center [32, 20] width 15 height 5
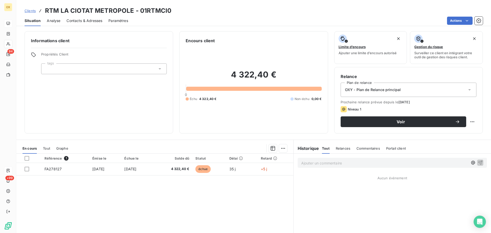
click at [91, 20] on span "Contacts & Adresses" at bounding box center [84, 20] width 36 height 5
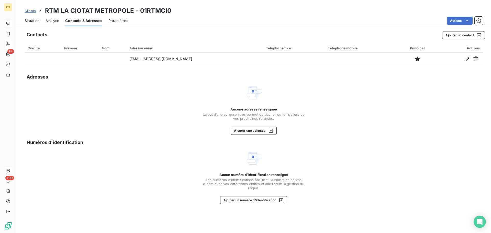
click at [28, 19] on span "Situation" at bounding box center [32, 20] width 15 height 5
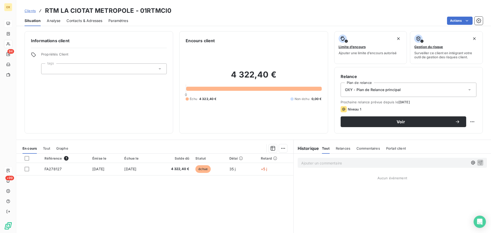
click at [85, 21] on span "Contacts & Adresses" at bounding box center [84, 20] width 36 height 5
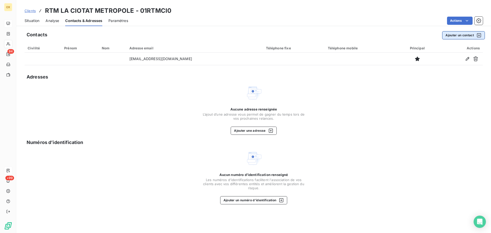
click at [457, 36] on button "Ajouter un contact" at bounding box center [463, 35] width 43 height 8
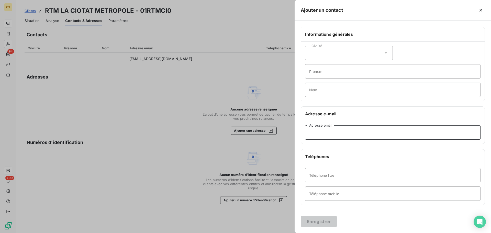
click at [317, 127] on input "Adresse email" at bounding box center [392, 132] width 175 height 14
paste input "[EMAIL_ADDRESS][DOMAIN_NAME]"
type input "[EMAIL_ADDRESS][DOMAIN_NAME]"
click at [320, 221] on button "Enregistrer" at bounding box center [318, 221] width 36 height 11
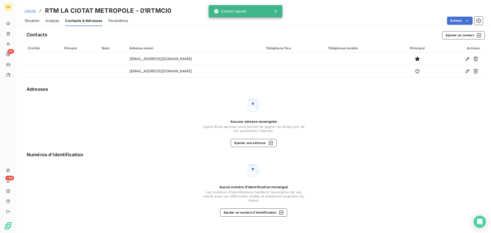
click at [32, 22] on span "Situation" at bounding box center [32, 20] width 15 height 5
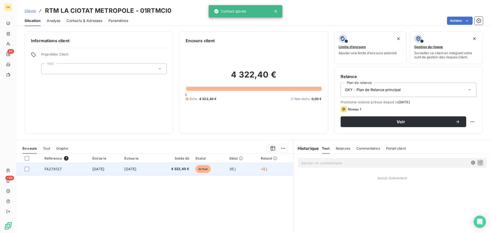
click at [136, 167] on span "[DATE]" at bounding box center [130, 169] width 12 height 4
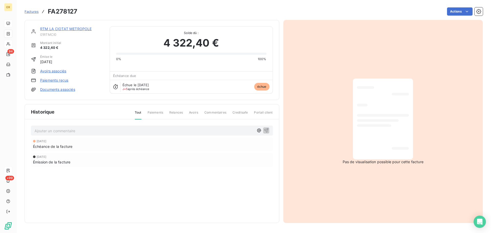
click at [70, 29] on link "RTM LA CIOTAT METROPOLE" at bounding box center [65, 29] width 51 height 4
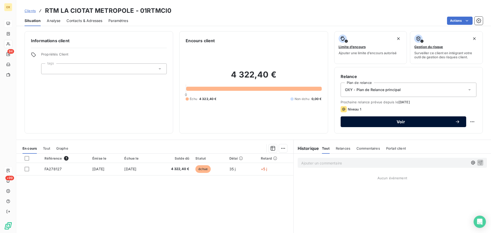
click at [388, 121] on span "Voir" at bounding box center [400, 122] width 108 height 4
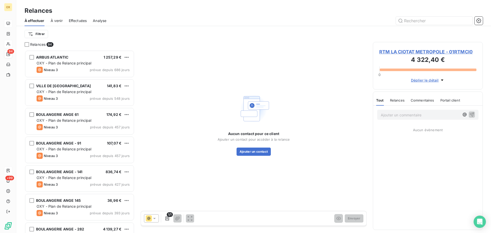
scroll to position [179, 106]
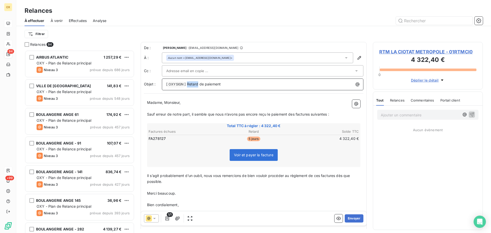
drag, startPoint x: 197, startPoint y: 83, endPoint x: 187, endPoint y: 84, distance: 10.2
click at [187, 84] on span "] Retard de paiement" at bounding box center [202, 84] width 36 height 4
click at [354, 69] on icon at bounding box center [356, 70] width 5 height 5
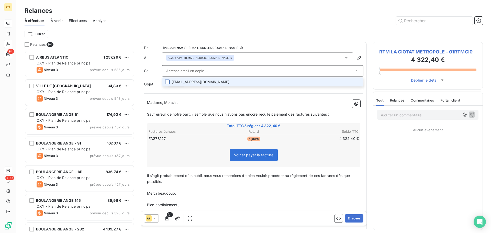
click at [166, 82] on div at bounding box center [167, 81] width 5 height 5
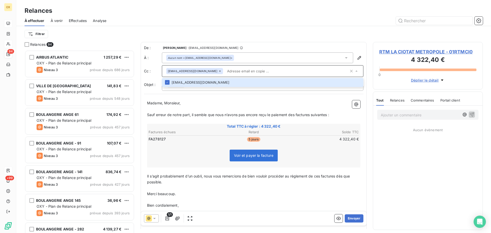
click at [329, 109] on p "﻿" at bounding box center [253, 109] width 213 height 6
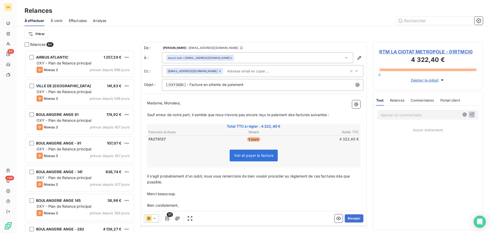
click at [186, 102] on p "Madame, Monsieur," at bounding box center [253, 103] width 213 height 6
click at [295, 114] on span "Sauf erreur de notre part, il semble que nous n’avons pas encore reçu le paieme…" at bounding box center [238, 114] width 182 height 4
click at [312, 116] on span "Sauf erreur de notre part, il semble que nous n’avons pas encore reçu le paieme…" at bounding box center [239, 114] width 184 height 4
drag, startPoint x: 328, startPoint y: 114, endPoint x: 349, endPoint y: 119, distance: 21.3
click at [328, 114] on span "Sauf erreur de notre part, il semble que nous n’avons pas encore reçu le paieme…" at bounding box center [238, 114] width 182 height 4
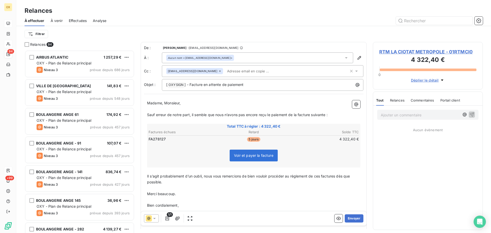
scroll to position [24, 0]
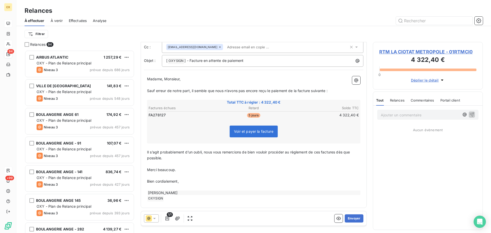
click at [336, 151] on span "Il s’agit probablement d’un oubli, nous vous remercions de bien vouloir procéde…" at bounding box center [249, 155] width 204 height 10
click at [321, 150] on span "Il s’agit probablement d’un oubli, nous vous remercions de bien vouloir procéde…" at bounding box center [248, 155] width 202 height 10
drag, startPoint x: 320, startPoint y: 175, endPoint x: 336, endPoint y: 166, distance: 18.1
click at [320, 175] on p "﻿" at bounding box center [253, 176] width 213 height 6
click at [177, 219] on icon "button" at bounding box center [177, 218] width 5 height 5
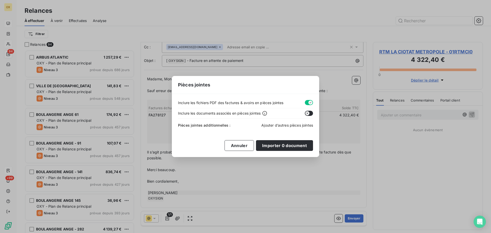
click at [280, 125] on span "Ajouter d’autres pièces jointes" at bounding box center [287, 125] width 52 height 4
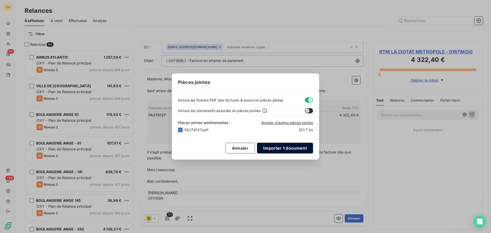
click at [291, 147] on button "Importer 1 document" at bounding box center [285, 148] width 56 height 11
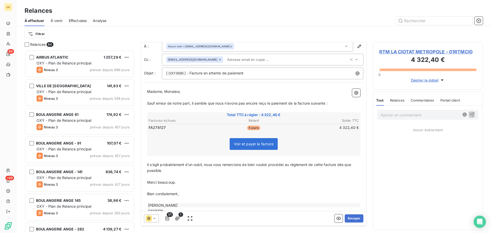
scroll to position [0, 0]
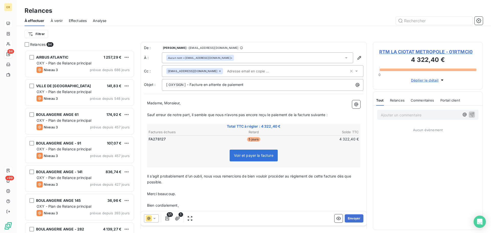
click at [191, 106] on div "Madame, Monsieur, ﻿ Sauf erreur de notre part, il semble que nous n’avons pas e…" at bounding box center [253, 162] width 213 height 125
click at [194, 101] on p "Madame, Monsieur," at bounding box center [253, 103] width 213 height 6
click at [218, 102] on p "Madame, Monsieur," at bounding box center [253, 103] width 213 height 6
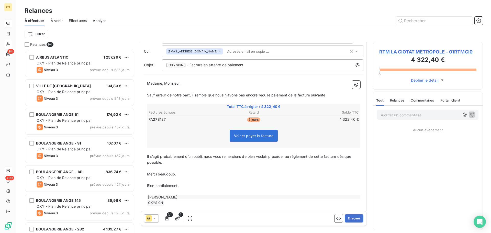
scroll to position [24, 0]
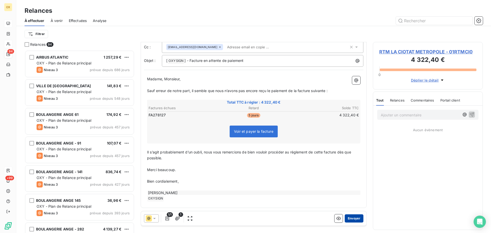
click at [352, 218] on button "Envoyer" at bounding box center [353, 218] width 19 height 8
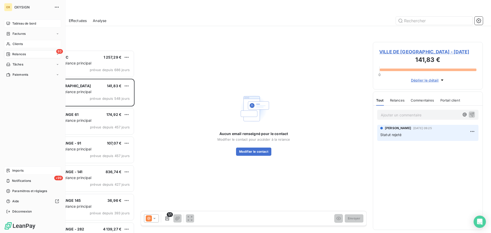
click at [15, 41] on div "Clients" at bounding box center [32, 44] width 57 height 8
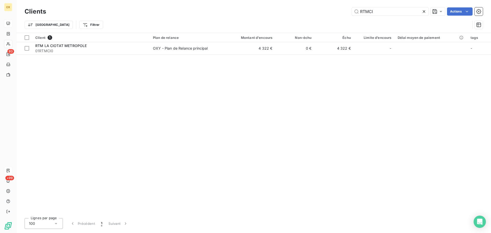
drag, startPoint x: 391, startPoint y: 11, endPoint x: 346, endPoint y: 6, distance: 44.4
click at [346, 6] on div "Clients RTMCI Actions" at bounding box center [254, 11] width 458 height 11
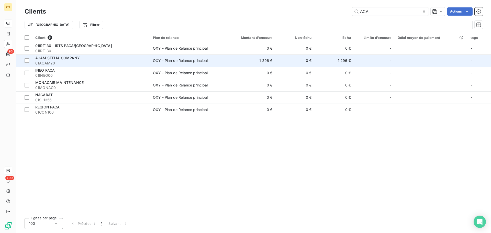
type input "ACA"
click at [47, 62] on span "01ACAM20" at bounding box center [90, 63] width 111 height 5
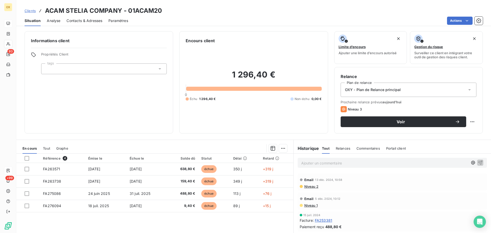
scroll to position [230, 0]
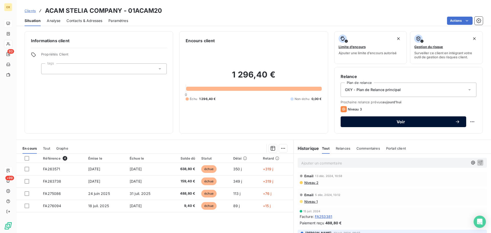
click at [387, 119] on div "Voir" at bounding box center [402, 121] width 113 height 5
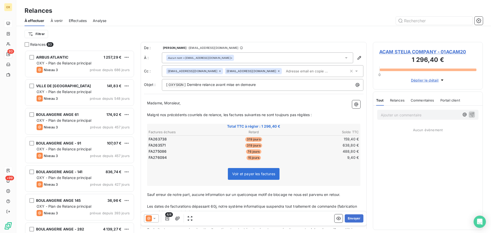
scroll to position [179, 106]
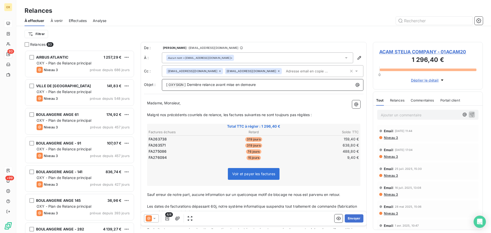
drag, startPoint x: 266, startPoint y: 95, endPoint x: 188, endPoint y: 91, distance: 79.0
click at [188, 88] on p "[ OXYSIGN ﻿ ] Dernière relance avant mise en demeure" at bounding box center [263, 85] width 195 height 6
click at [156, 104] on div "De : [PERSON_NAME] - [EMAIL_ADDRESS][DOMAIN_NAME] À : Aucun nom <[EMAIL_ADDRESS…" at bounding box center [254, 155] width 226 height 226
click at [147, 105] on span "Madame, Monsieur," at bounding box center [164, 103] width 34 height 4
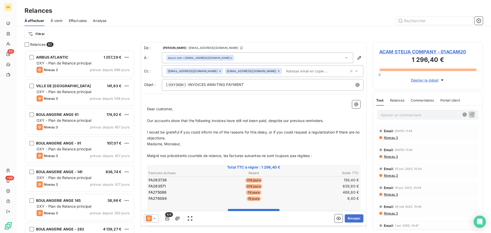
click at [172, 111] on span "Dear customer," at bounding box center [160, 109] width 26 height 4
drag, startPoint x: 147, startPoint y: 152, endPoint x: 274, endPoint y: 162, distance: 128.2
click at [203, 159] on div "﻿ Dear customer, ﻿ Our accounts show that the follawing invoices have still not…" at bounding box center [253, 201] width 219 height 208
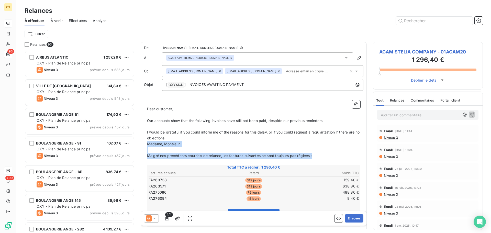
drag, startPoint x: 319, startPoint y: 162, endPoint x: 146, endPoint y: 154, distance: 172.7
click at [146, 154] on div "﻿ Dear customer, ﻿ Our accounts show that the follawing invoices have still not…" at bounding box center [253, 201] width 219 height 208
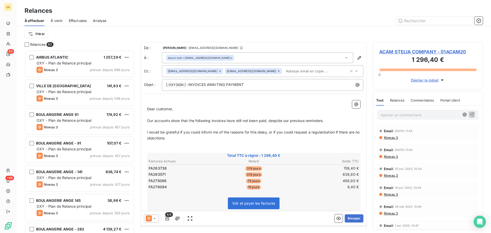
click at [149, 107] on div "﻿ Dear customer, ﻿ Our accounts show that the follawing invoices have still not…" at bounding box center [253, 195] width 219 height 196
click at [148, 106] on p "﻿" at bounding box center [253, 103] width 213 height 6
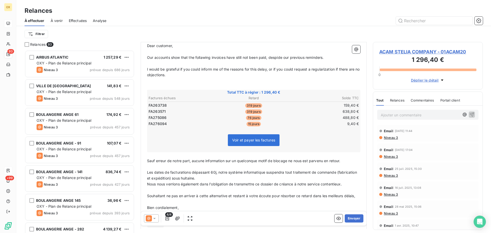
scroll to position [97, 0]
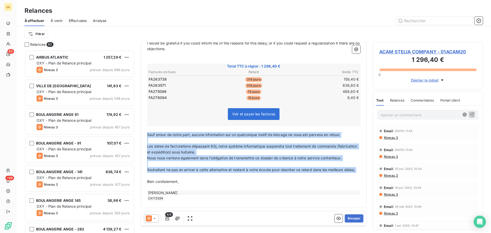
drag, startPoint x: 163, startPoint y: 173, endPoint x: 144, endPoint y: 128, distance: 48.3
click at [144, 128] on div "Dear customer, ﻿ Our accounts show that the follawing invoices have still not b…" at bounding box center [253, 109] width 219 height 191
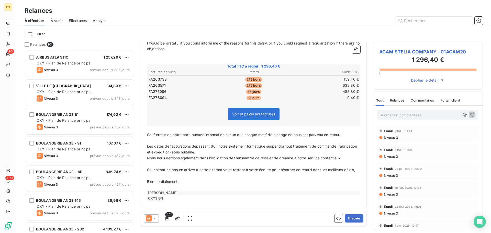
scroll to position [56, 0]
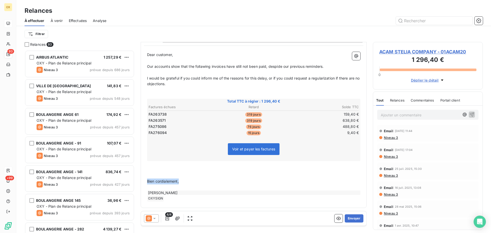
drag, startPoint x: 180, startPoint y: 182, endPoint x: 146, endPoint y: 181, distance: 34.2
click at [146, 181] on div "Dear customer, ﻿ Our accounts show that the follawing invoices have still not b…" at bounding box center [253, 127] width 219 height 156
click at [247, 170] on p "﻿" at bounding box center [253, 170] width 213 height 6
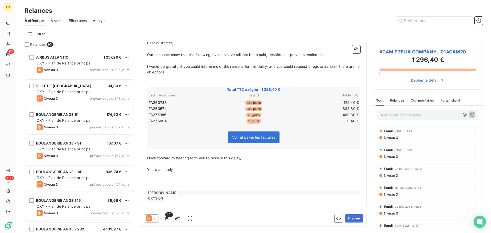
scroll to position [68, 0]
click at [151, 181] on p "﻿" at bounding box center [253, 181] width 213 height 6
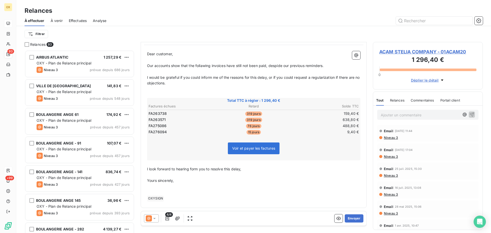
scroll to position [57, 0]
click at [399, 51] on span "ACAM STELIA COMPANY - 01ACAM20" at bounding box center [427, 51] width 97 height 7
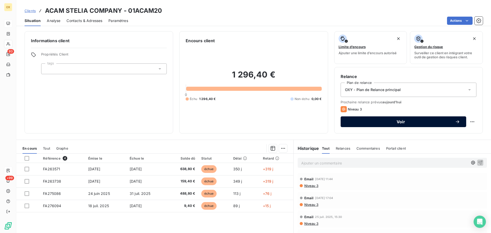
click at [358, 118] on button "Voir" at bounding box center [402, 121] width 125 height 11
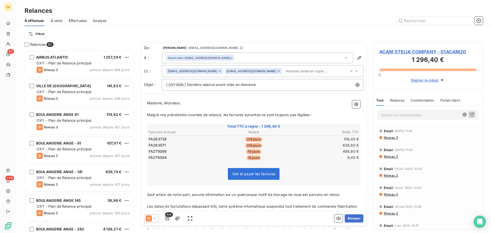
scroll to position [179, 106]
drag, startPoint x: 196, startPoint y: 116, endPoint x: 279, endPoint y: 125, distance: 84.0
click at [196, 112] on p "﻿" at bounding box center [253, 109] width 213 height 6
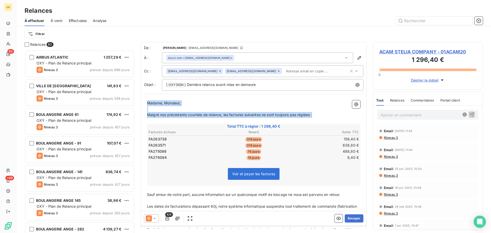
drag, startPoint x: 319, startPoint y: 123, endPoint x: 139, endPoint y: 112, distance: 180.5
click at [139, 112] on div "Relances 93 AIRBUS ATLANTIC 1 257,29 € OXY - Plan de Relance principal Niveau 3…" at bounding box center [253, 137] width 474 height 191
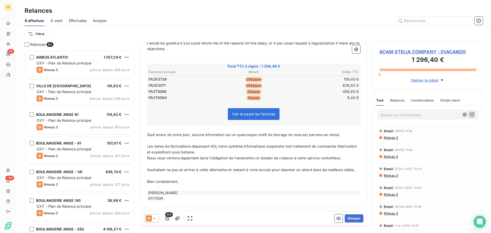
scroll to position [97, 0]
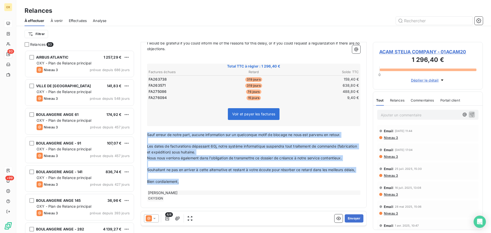
drag, startPoint x: 182, startPoint y: 183, endPoint x: 146, endPoint y: 130, distance: 64.2
click at [146, 130] on div "Dear customer, ﻿ Our accounts show that the follawing invoices have still not b…" at bounding box center [253, 109] width 219 height 191
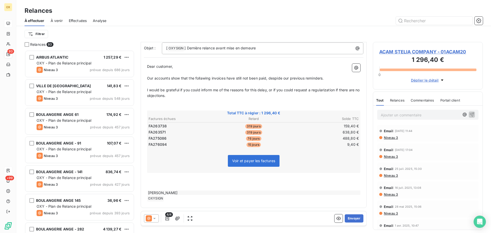
click at [297, 183] on p "﻿" at bounding box center [253, 182] width 213 height 6
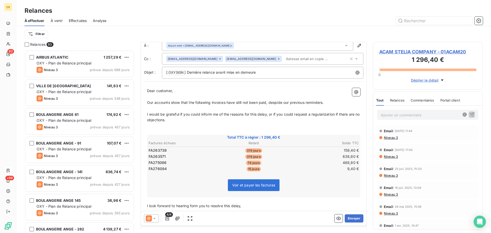
scroll to position [0, 0]
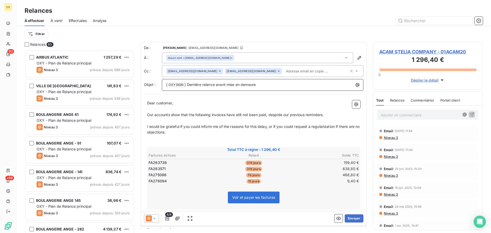
drag, startPoint x: 273, startPoint y: 92, endPoint x: 188, endPoint y: 92, distance: 85.6
click at [188, 88] on p "[ OXYSIGN ﻿ ] Dernière relance avant mise en demeure" at bounding box center [263, 85] width 195 height 6
click at [346, 215] on button "Envoyer" at bounding box center [353, 218] width 19 height 8
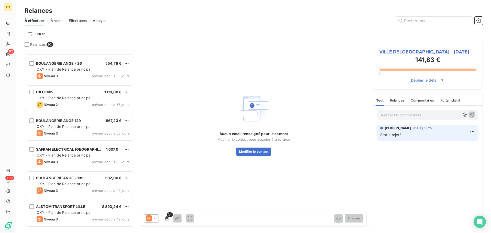
scroll to position [920, 0]
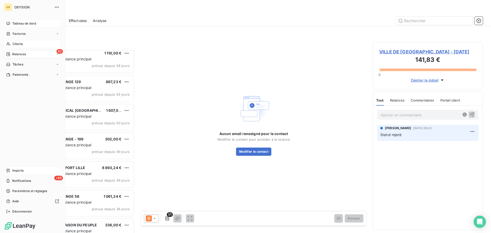
drag, startPoint x: 14, startPoint y: 42, endPoint x: 30, endPoint y: 44, distance: 15.9
click at [14, 42] on span "Clients" at bounding box center [18, 44] width 10 height 5
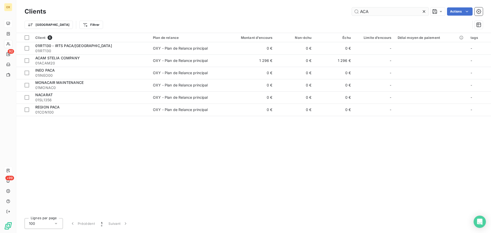
drag, startPoint x: 373, startPoint y: 11, endPoint x: 357, endPoint y: 10, distance: 15.6
click at [358, 10] on input "ACA" at bounding box center [390, 11] width 77 height 8
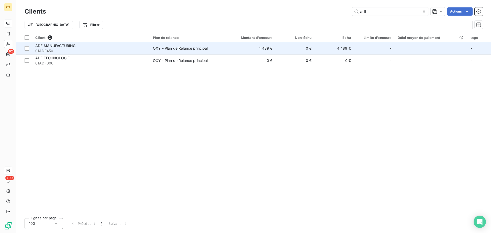
type input "adf"
click at [122, 53] on td "ADF MANUFACTURING 01ADF450" at bounding box center [91, 48] width 118 height 12
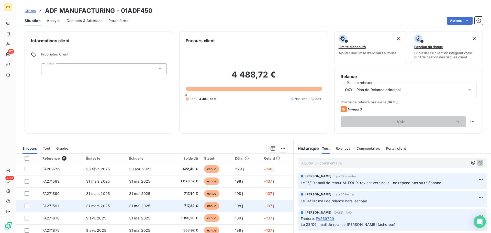
click at [195, 204] on span "717,84 €" at bounding box center [184, 205] width 28 height 5
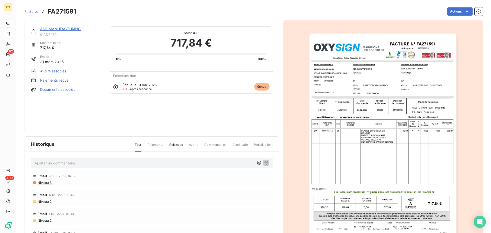
scroll to position [1, 0]
click at [64, 29] on link "ADF MANUFACTURING" at bounding box center [60, 28] width 41 height 4
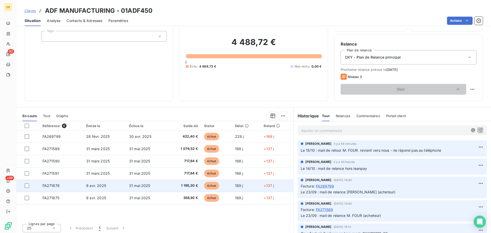
scroll to position [34, 0]
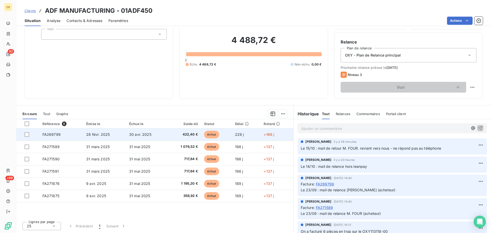
click at [108, 131] on td "28 févr. 2025" at bounding box center [104, 134] width 43 height 12
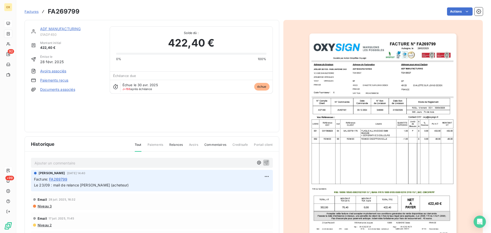
click at [53, 28] on link "ADF MANUFACTURING" at bounding box center [60, 29] width 41 height 4
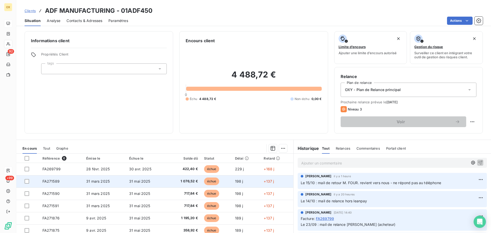
click at [152, 181] on td "31 mai 2025" at bounding box center [146, 181] width 41 height 12
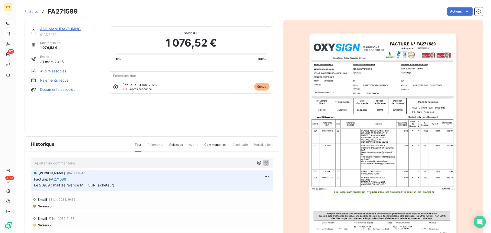
click at [371, 95] on img "button" at bounding box center [382, 137] width 147 height 208
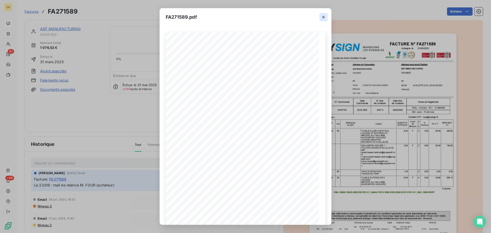
click at [322, 15] on icon "button" at bounding box center [323, 17] width 5 height 5
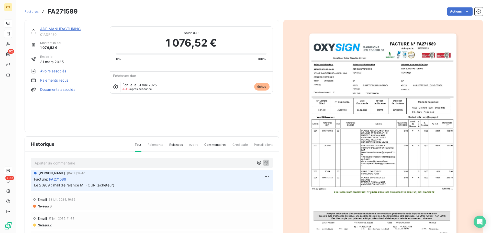
click at [62, 29] on link "ADF MANUFACTURING" at bounding box center [60, 29] width 41 height 4
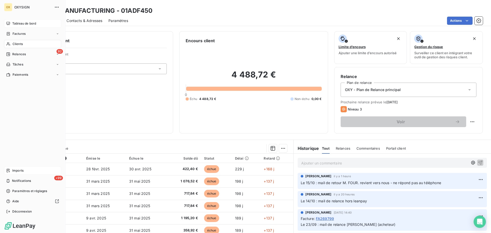
click at [20, 22] on span "Tableau de bord" at bounding box center [24, 23] width 24 height 5
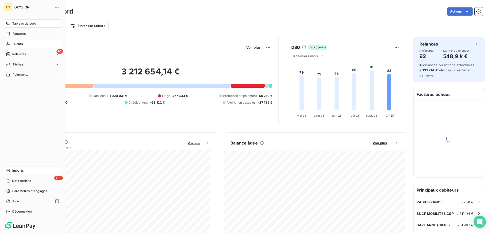
click at [28, 44] on div "Clients" at bounding box center [32, 44] width 57 height 8
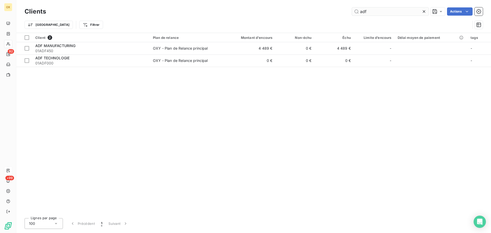
drag, startPoint x: 394, startPoint y: 15, endPoint x: 359, endPoint y: 8, distance: 34.8
click at [359, 8] on input "adf" at bounding box center [390, 11] width 77 height 8
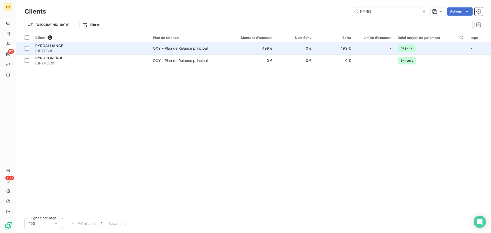
type input "PYRO"
click at [184, 46] on div "OXY - Plan de Relance principal" at bounding box center [180, 48] width 55 height 5
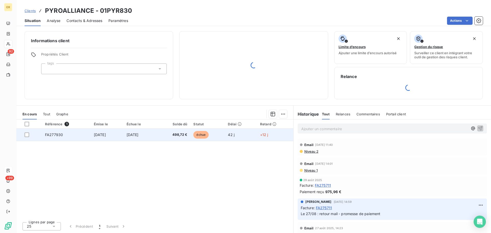
click at [54, 133] on span "FA277930" at bounding box center [54, 134] width 18 height 4
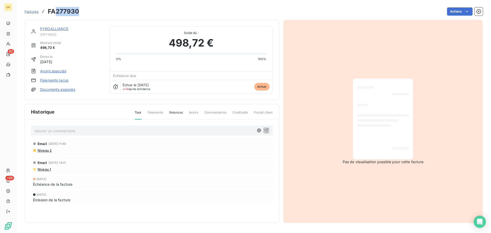
drag, startPoint x: 82, startPoint y: 12, endPoint x: 57, endPoint y: 13, distance: 24.3
click at [57, 13] on div "Factures FA277930 Actions" at bounding box center [254, 11] width 458 height 11
copy h3 "277930"
click at [64, 28] on link "PYROALLIANCE" at bounding box center [54, 29] width 28 height 4
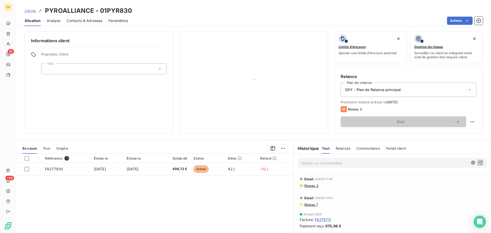
click at [90, 20] on span "Contacts & Adresses" at bounding box center [84, 20] width 36 height 5
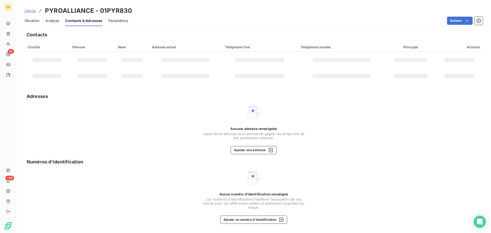
click at [35, 21] on span "Situation" at bounding box center [32, 20] width 15 height 5
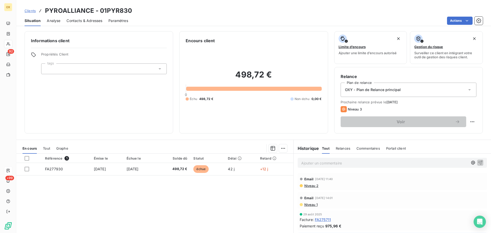
click at [80, 19] on span "Contacts & Adresses" at bounding box center [84, 20] width 36 height 5
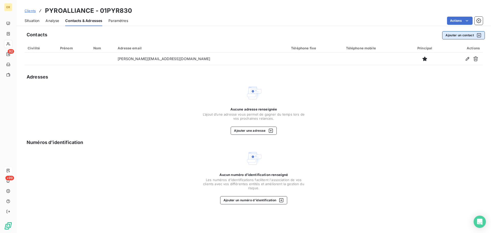
click at [451, 34] on button "Ajouter un contact" at bounding box center [463, 35] width 43 height 8
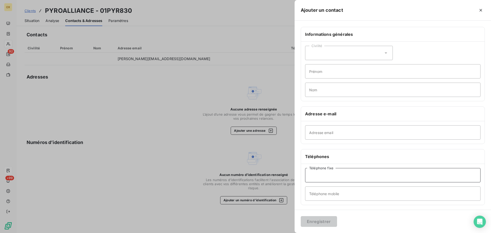
click at [324, 175] on input "Téléphone fixe" at bounding box center [392, 175] width 175 height 14
type input "04 94 22 86 86"
click at [320, 221] on button "Enregistrer" at bounding box center [318, 221] width 36 height 11
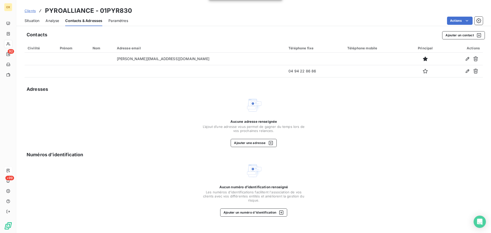
click at [32, 20] on span "Situation" at bounding box center [32, 20] width 15 height 5
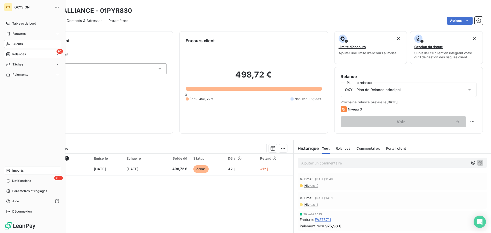
click at [25, 54] on span "Relances" at bounding box center [19, 54] width 14 height 5
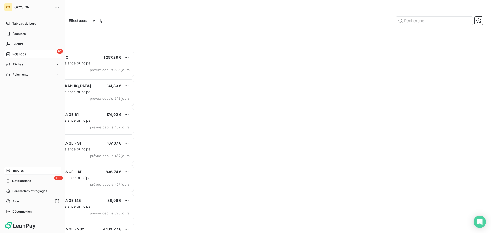
scroll to position [179, 106]
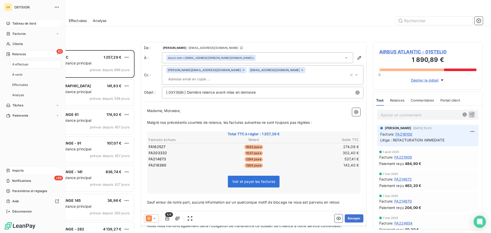
click at [25, 22] on span "Tableau de bord" at bounding box center [24, 23] width 24 height 5
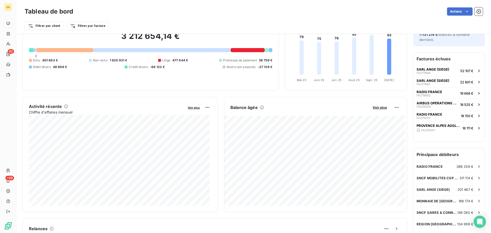
scroll to position [51, 0]
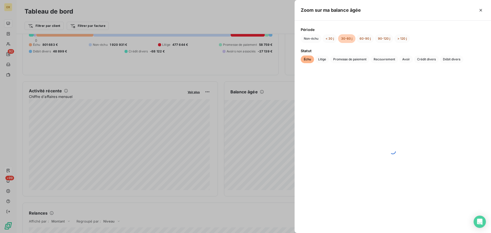
click at [347, 38] on button "30-60 j" at bounding box center [346, 38] width 17 height 9
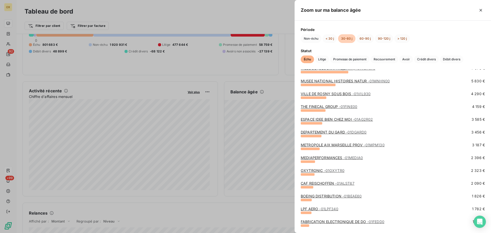
scroll to position [51, 0]
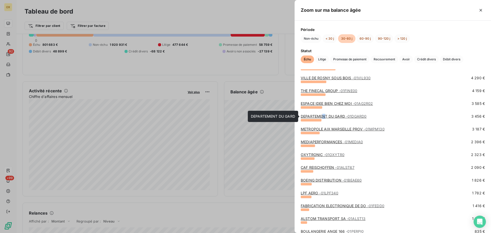
click at [323, 115] on link "DEPARTEMENT DU GARD - 01DGARD0" at bounding box center [333, 116] width 66 height 4
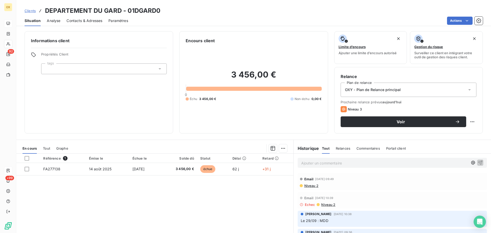
click at [92, 22] on span "Contacts & Adresses" at bounding box center [84, 20] width 36 height 5
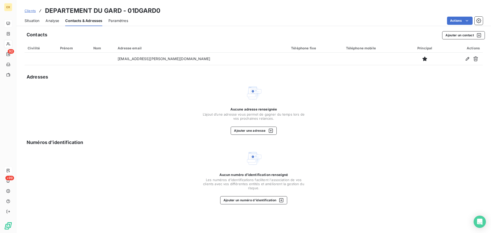
click at [36, 21] on span "Situation" at bounding box center [32, 20] width 15 height 5
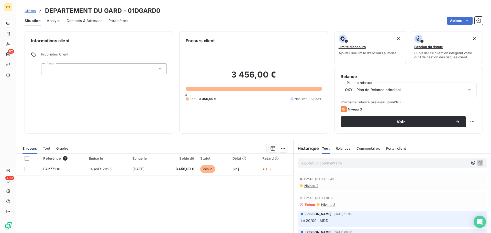
scroll to position [26, 0]
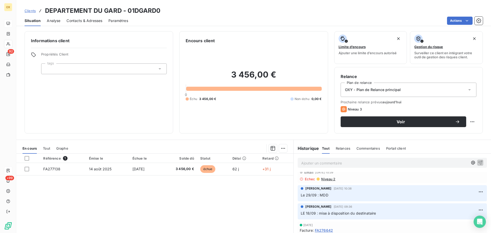
click at [322, 162] on p "Ajouter un commentaire ﻿" at bounding box center [384, 163] width 167 height 6
click at [477, 161] on icon "button" at bounding box center [479, 162] width 5 height 5
click at [89, 20] on span "Contacts & Adresses" at bounding box center [84, 20] width 36 height 5
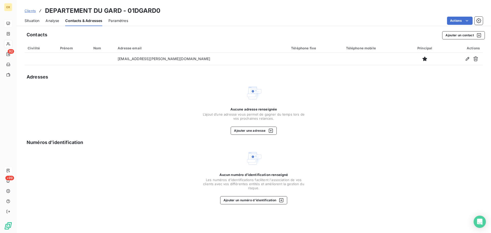
click at [34, 20] on span "Situation" at bounding box center [32, 20] width 15 height 5
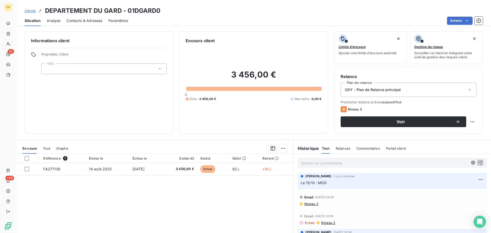
click at [54, 22] on span "Analyse" at bounding box center [54, 20] width 14 height 5
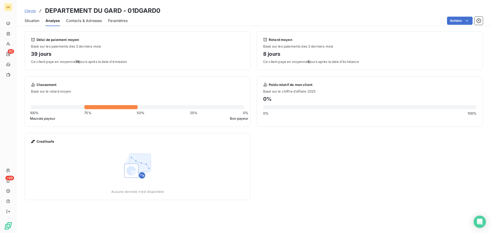
click at [78, 23] on div "Contacts & Adresses" at bounding box center [84, 20] width 36 height 11
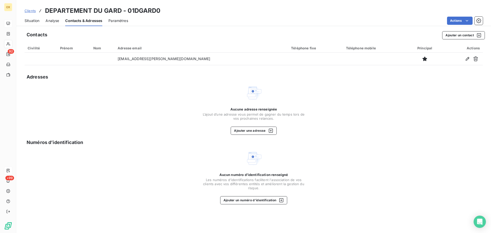
click at [37, 20] on span "Situation" at bounding box center [32, 20] width 15 height 5
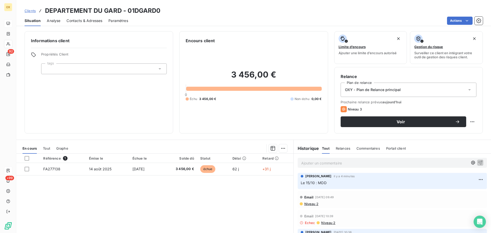
click at [78, 20] on span "Contacts & Adresses" at bounding box center [84, 20] width 36 height 5
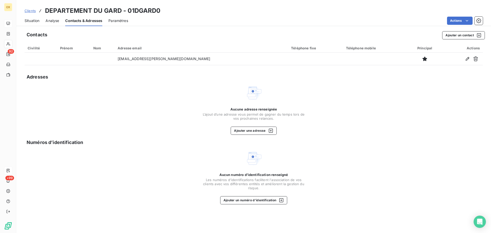
click at [34, 22] on span "Situation" at bounding box center [32, 20] width 15 height 5
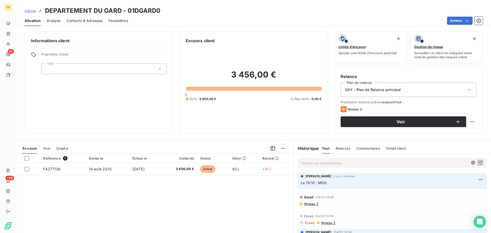
click at [85, 22] on span "Contacts & Adresses" at bounding box center [84, 20] width 36 height 5
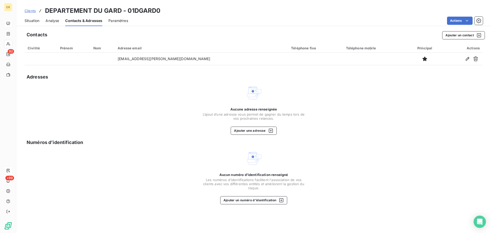
click at [33, 20] on span "Situation" at bounding box center [32, 20] width 15 height 5
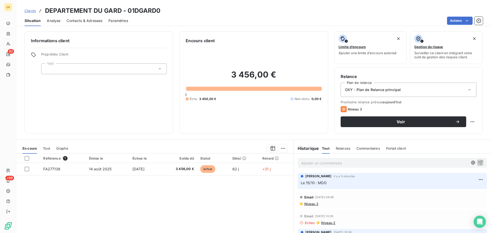
click at [84, 19] on span "Contacts & Adresses" at bounding box center [84, 20] width 36 height 5
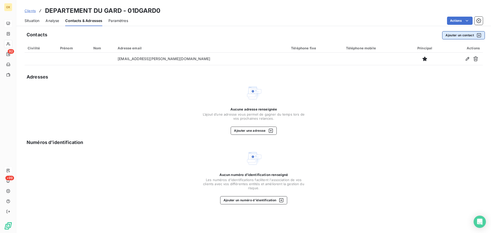
click at [456, 33] on button "Ajouter un contact" at bounding box center [463, 35] width 43 height 8
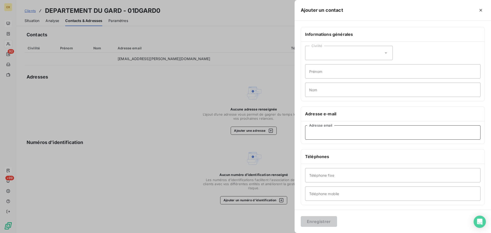
click at [320, 132] on input "Adresse email" at bounding box center [392, 132] width 175 height 14
paste input "[PERSON_NAME][EMAIL_ADDRESS][DOMAIN_NAME]>"
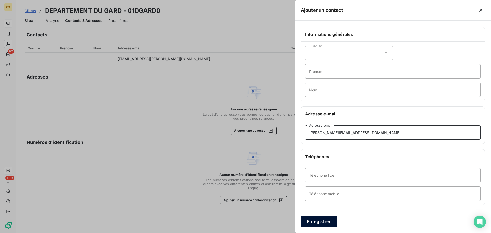
type input "[PERSON_NAME][EMAIL_ADDRESS][DOMAIN_NAME]"
drag, startPoint x: 318, startPoint y: 220, endPoint x: 350, endPoint y: 216, distance: 31.9
click at [318, 220] on button "Enregistrer" at bounding box center [318, 221] width 36 height 11
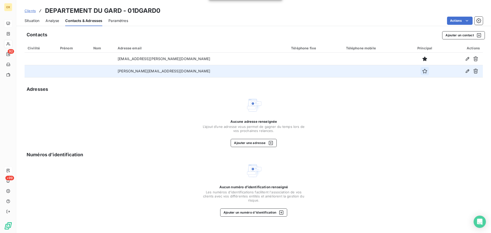
click at [422, 70] on icon "button" at bounding box center [424, 70] width 5 height 5
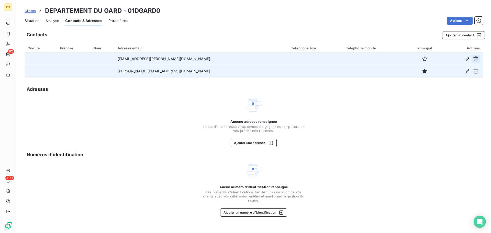
click at [477, 59] on icon "button" at bounding box center [475, 58] width 5 height 5
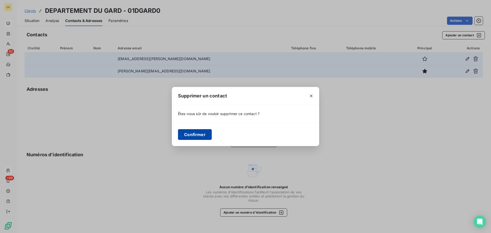
click at [202, 134] on button "Confirmer" at bounding box center [195, 134] width 34 height 11
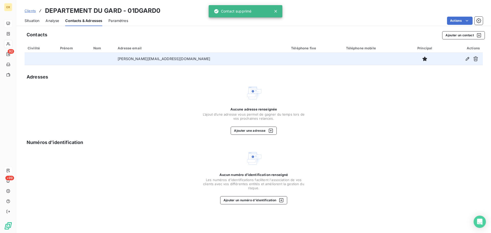
click at [33, 20] on span "Situation" at bounding box center [32, 20] width 15 height 5
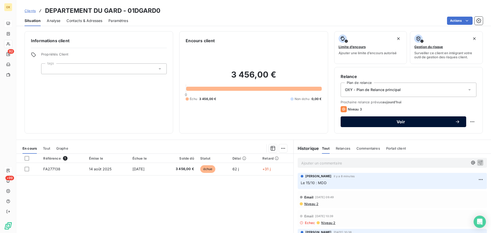
click at [371, 119] on button "Voir" at bounding box center [402, 121] width 125 height 11
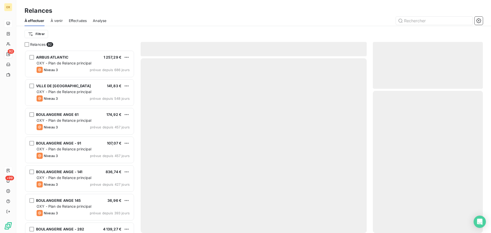
scroll to position [179, 106]
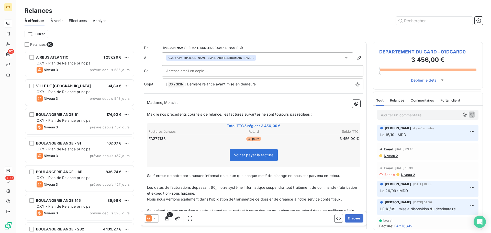
click at [257, 103] on p "Madame, Monsieur," at bounding box center [253, 103] width 213 height 6
drag, startPoint x: 261, startPoint y: 84, endPoint x: 187, endPoint y: 88, distance: 73.7
click at [187, 89] on div "[ OXYSIGN ﻿ ] Dernière relance avant mise en demeure" at bounding box center [262, 84] width 201 height 12
click at [205, 102] on p "Madame, Monsieur," at bounding box center [253, 103] width 213 height 6
drag, startPoint x: 195, startPoint y: 103, endPoint x: 165, endPoint y: 104, distance: 30.7
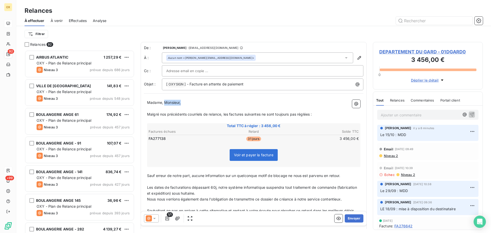
click at [165, 104] on p "Madame, Monsieur," at bounding box center [253, 103] width 213 height 6
click at [177, 217] on icon "button" at bounding box center [177, 218] width 5 height 4
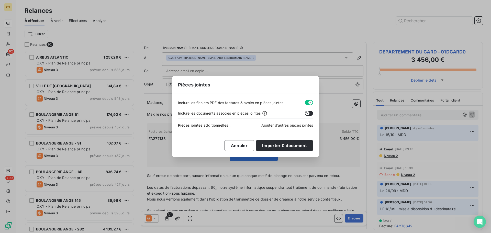
click at [270, 125] on span "Ajouter d’autres pièces jointes" at bounding box center [287, 125] width 52 height 4
click at [244, 146] on button "Annuler" at bounding box center [238, 145] width 29 height 11
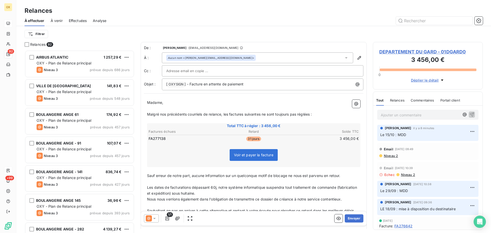
click at [398, 49] on span "DEPARTEMENT DU GARD - 01DGARD0" at bounding box center [427, 51] width 97 height 7
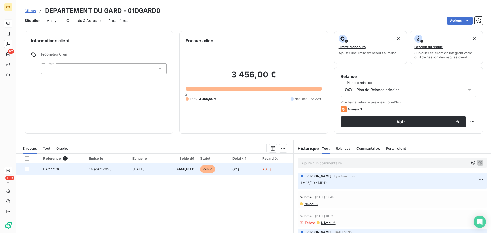
click at [59, 171] on td "FA277138" at bounding box center [62, 169] width 45 height 12
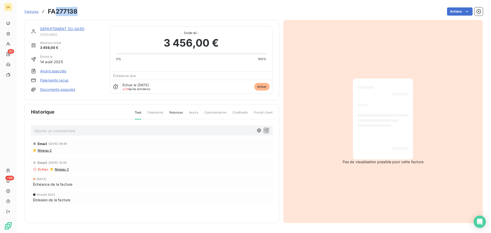
drag, startPoint x: 79, startPoint y: 9, endPoint x: 57, endPoint y: 11, distance: 22.6
click at [57, 11] on div "Factures FA277138 Actions" at bounding box center [254, 11] width 458 height 11
copy h3 "277138"
click at [61, 28] on link "DEPARTEMENT DU GARD" at bounding box center [62, 29] width 44 height 4
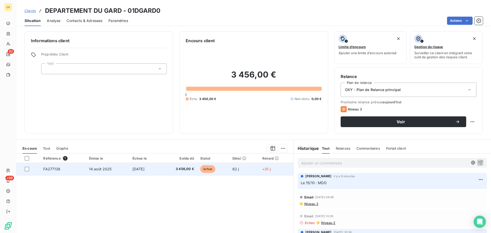
click at [156, 170] on td "[DATE]" at bounding box center [144, 169] width 31 height 12
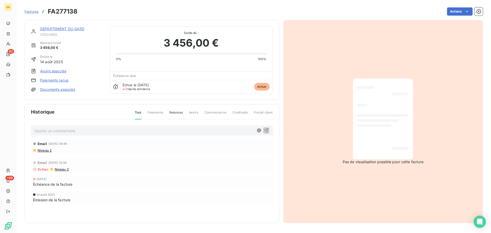
click at [55, 29] on link "DEPARTEMENT DU GARD" at bounding box center [62, 29] width 44 height 4
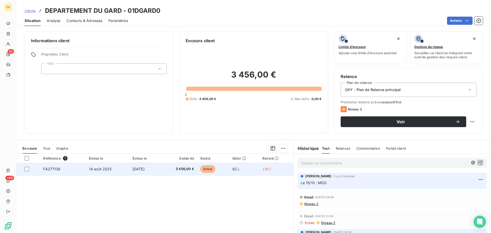
click at [190, 168] on span "3 456,00 €" at bounding box center [178, 168] width 31 height 5
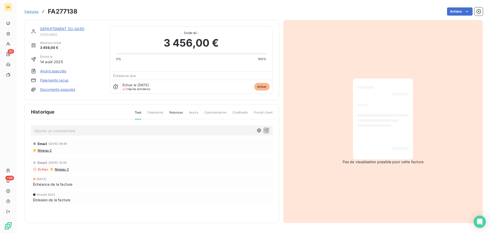
click at [66, 29] on link "DEPARTEMENT DU GARD" at bounding box center [62, 29] width 44 height 4
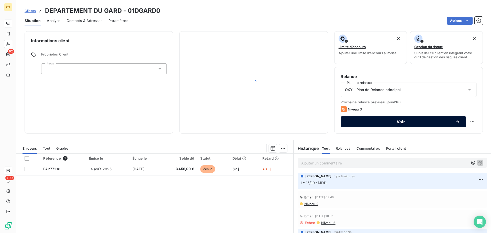
click at [370, 120] on span "Voir" at bounding box center [400, 122] width 108 height 4
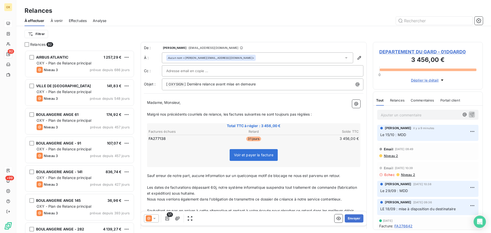
scroll to position [179, 106]
drag, startPoint x: 262, startPoint y: 84, endPoint x: 194, endPoint y: 89, distance: 67.6
click at [194, 89] on div "[ OXYSIGN ﻿ ] Dernière relance avant mise en demeure" at bounding box center [262, 84] width 201 height 12
click at [151, 218] on icon at bounding box center [149, 218] width 6 height 6
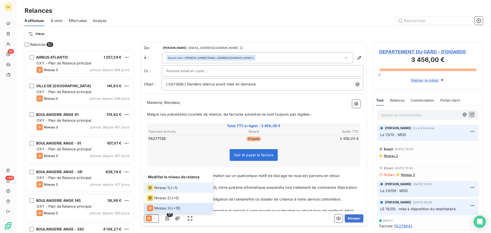
click at [159, 189] on span "Niveau 1" at bounding box center [161, 187] width 15 height 5
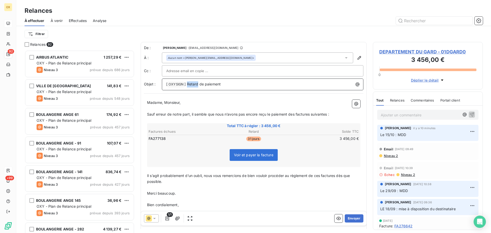
drag, startPoint x: 198, startPoint y: 85, endPoint x: 187, endPoint y: 85, distance: 11.3
click at [188, 85] on span "] Retard de paiement" at bounding box center [202, 84] width 36 height 4
click at [190, 98] on div "Madame, Monsieur, ﻿ Sauf erreur de notre part, il semble que nous n’avons pas e…" at bounding box center [253, 162] width 219 height 131
drag, startPoint x: 183, startPoint y: 103, endPoint x: 165, endPoint y: 105, distance: 19.0
click at [165, 105] on p "Madame, Monsieur," at bounding box center [253, 103] width 213 height 6
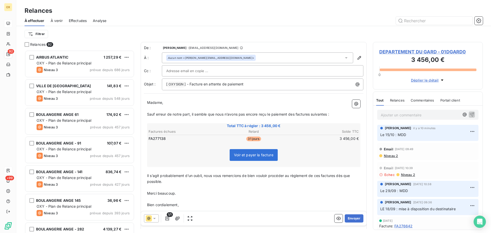
drag, startPoint x: 161, startPoint y: 103, endPoint x: 198, endPoint y: 93, distance: 37.6
click at [161, 103] on span "Madame," at bounding box center [155, 102] width 16 height 4
click at [186, 102] on p "[PERSON_NAME]," at bounding box center [253, 103] width 213 height 6
click at [187, 109] on p "﻿" at bounding box center [253, 109] width 213 height 6
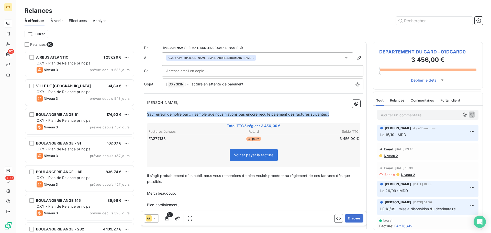
drag, startPoint x: 334, startPoint y: 114, endPoint x: 147, endPoint y: 112, distance: 187.3
click at [147, 112] on p "Sauf erreur de notre part, il semble que nous n’avons pas encore reçu le paieme…" at bounding box center [253, 114] width 213 height 6
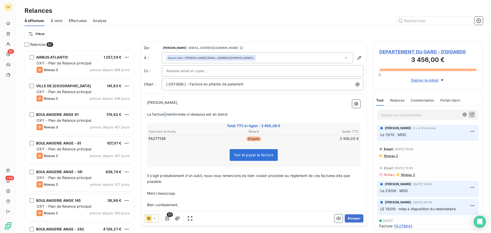
click at [165, 113] on span "La facture mentionnée ci-dessous est en statut" at bounding box center [187, 114] width 80 height 4
click at [246, 113] on p "La facture échue mentionnée ci-dessous est en statut" at bounding box center [253, 114] width 213 height 6
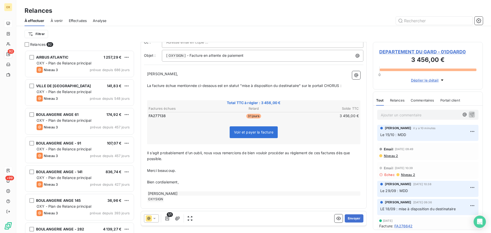
scroll to position [30, 0]
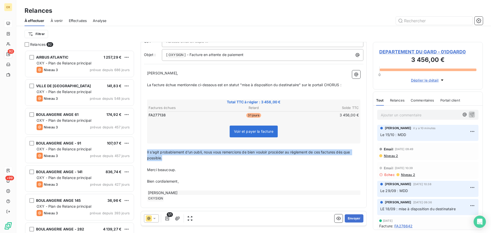
drag, startPoint x: 163, startPoint y: 159, endPoint x: 147, endPoint y: 153, distance: 17.3
click at [147, 153] on p "Il s’agit probablement d’un oubli, nous vous remercions de bien vouloir procéde…" at bounding box center [253, 155] width 213 height 12
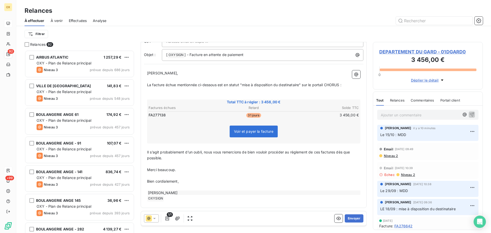
click at [203, 164] on p "﻿" at bounding box center [253, 164] width 213 height 6
click at [321, 152] on span "Il s’agit probablement d’un oubli, nous vous remercions de bien vouloir procéde…" at bounding box center [249, 155] width 204 height 10
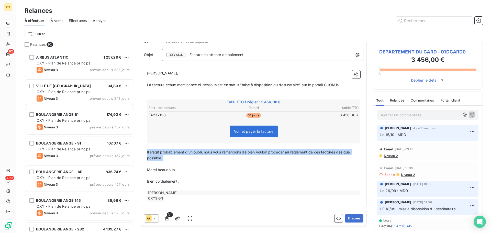
drag, startPoint x: 164, startPoint y: 161, endPoint x: 144, endPoint y: 152, distance: 22.2
click at [144, 152] on div "De : [PERSON_NAME] - [EMAIL_ADDRESS][DOMAIN_NAME] À : Aucun nom <[PERSON_NAME][…" at bounding box center [254, 110] width 226 height 195
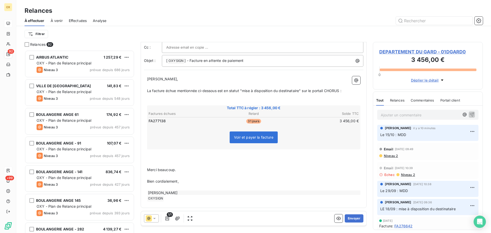
click at [392, 52] on span "DEPARTEMENT DU GARD - 01DGARD0" at bounding box center [427, 51] width 97 height 7
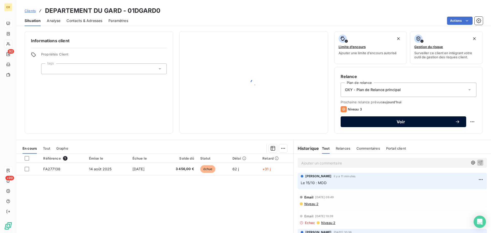
click at [367, 122] on span "Voir" at bounding box center [400, 122] width 108 height 4
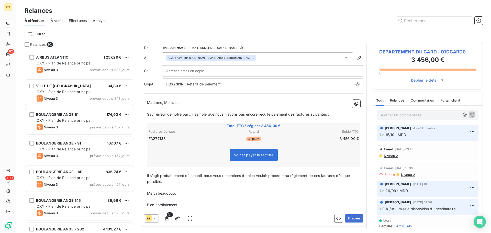
scroll to position [179, 106]
click at [156, 217] on icon at bounding box center [154, 218] width 5 height 5
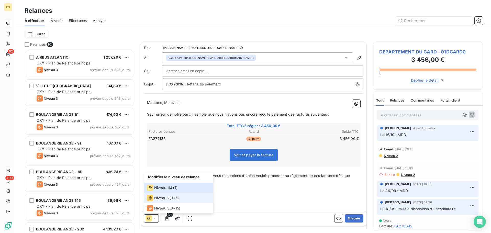
click at [163, 198] on span "Niveau 2" at bounding box center [161, 197] width 15 height 5
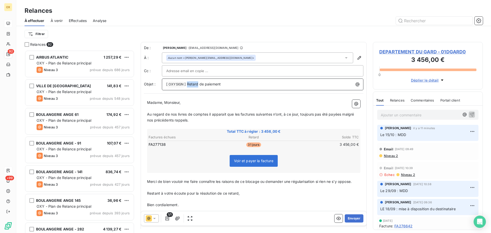
drag, startPoint x: 198, startPoint y: 84, endPoint x: 187, endPoint y: 87, distance: 11.2
click at [187, 87] on p "[ OXYSIGN ﻿ ] Retard de paiement" at bounding box center [263, 84] width 195 height 6
drag, startPoint x: 187, startPoint y: 103, endPoint x: 165, endPoint y: 105, distance: 22.0
click at [165, 105] on p "Madame, Monsieur," at bounding box center [253, 103] width 213 height 6
click at [161, 104] on span "Madame," at bounding box center [155, 102] width 16 height 4
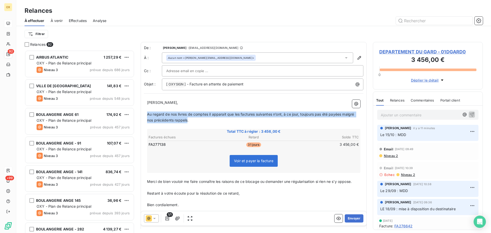
drag, startPoint x: 188, startPoint y: 121, endPoint x: 145, endPoint y: 115, distance: 43.6
click at [145, 115] on div "[PERSON_NAME], ﻿ Au regard de nos livres de comptes il apparait que les facture…" at bounding box center [253, 162] width 219 height 131
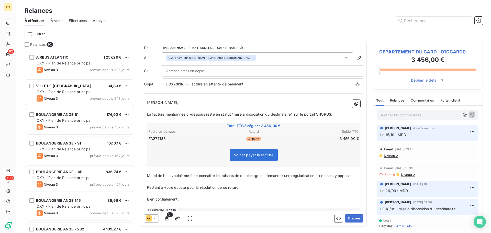
click at [265, 182] on p "﻿" at bounding box center [253, 182] width 213 height 6
drag, startPoint x: 261, startPoint y: 175, endPoint x: 235, endPoint y: 178, distance: 26.2
click at [235, 178] on p "Merci de bien vouloir me faire connaître les raisons de ce blocage ou demander …" at bounding box center [253, 176] width 213 height 6
click at [257, 180] on p "﻿" at bounding box center [253, 182] width 213 height 6
